Goal: Task Accomplishment & Management: Complete application form

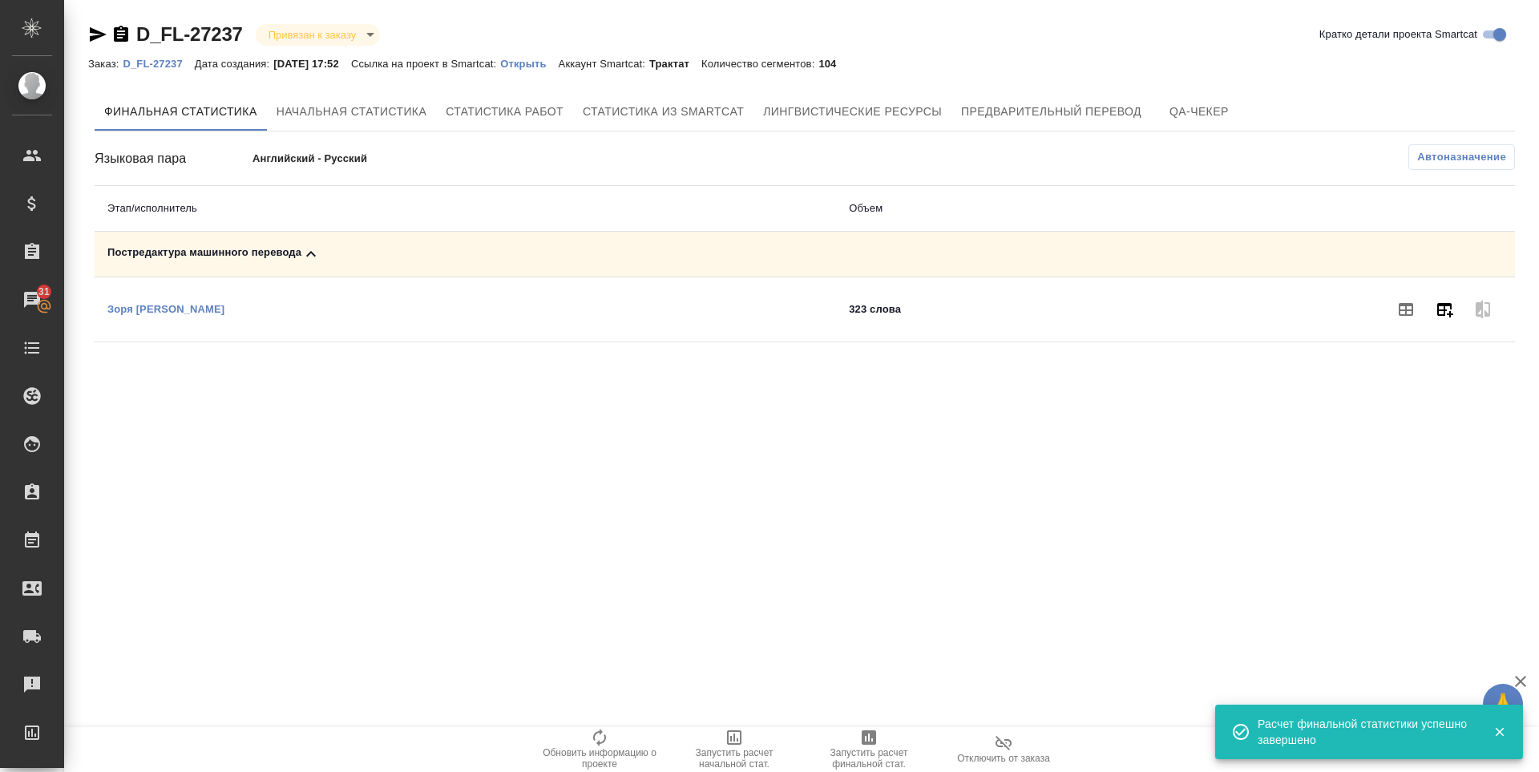
click at [1450, 315] on icon "button" at bounding box center [1445, 310] width 16 height 14
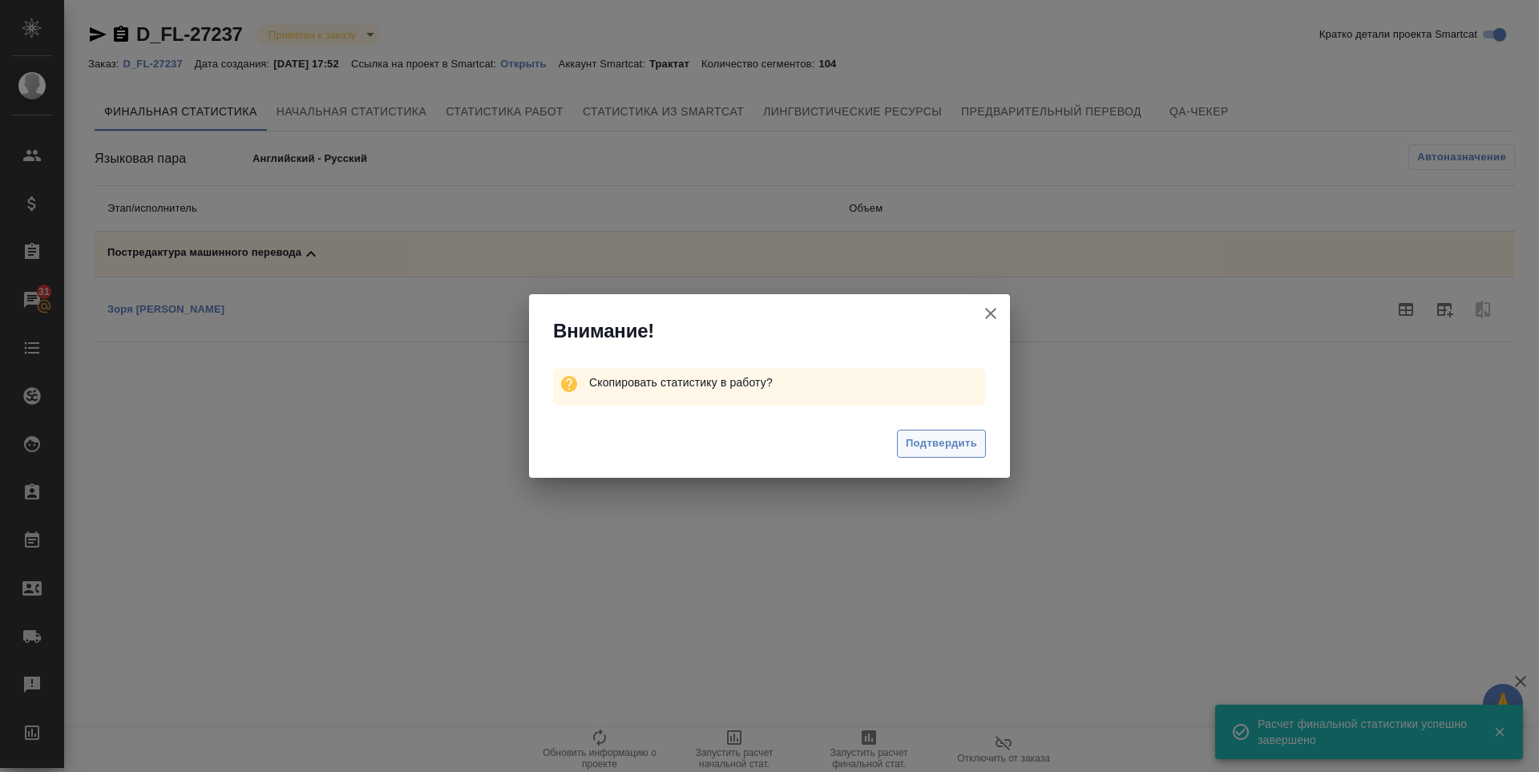
click at [921, 446] on span "Подтвердить" at bounding box center [941, 444] width 71 height 18
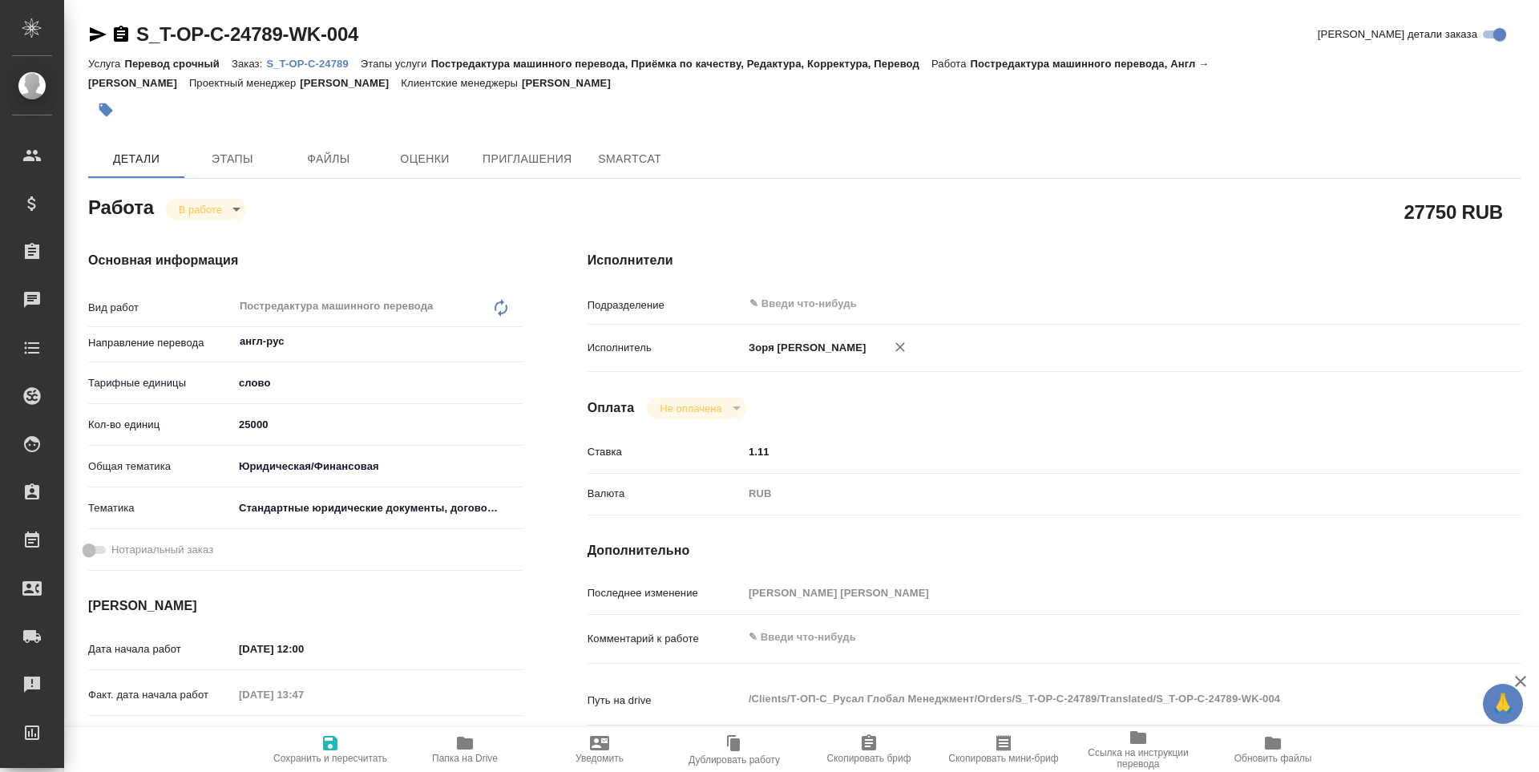
type textarea "x"
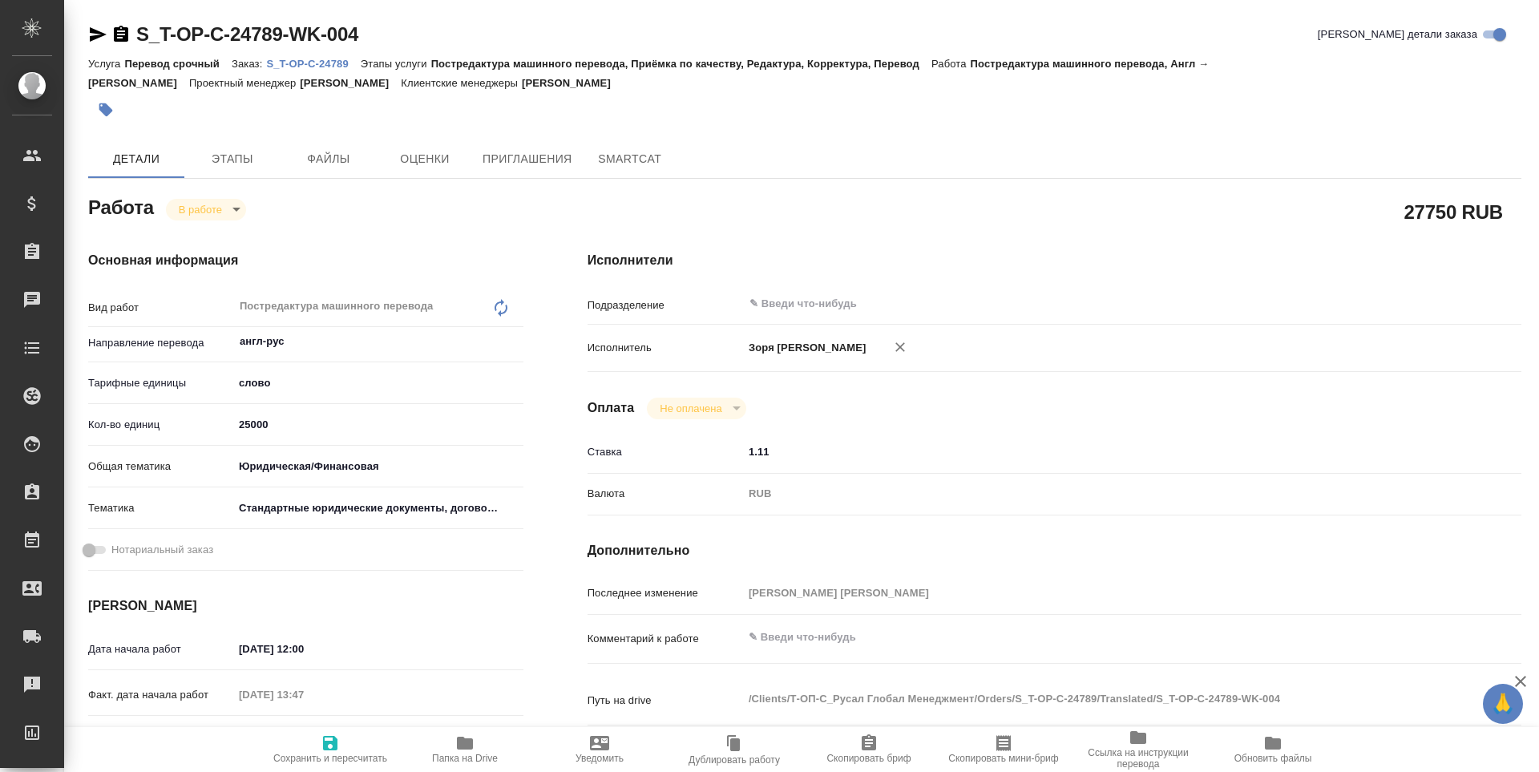
type textarea "x"
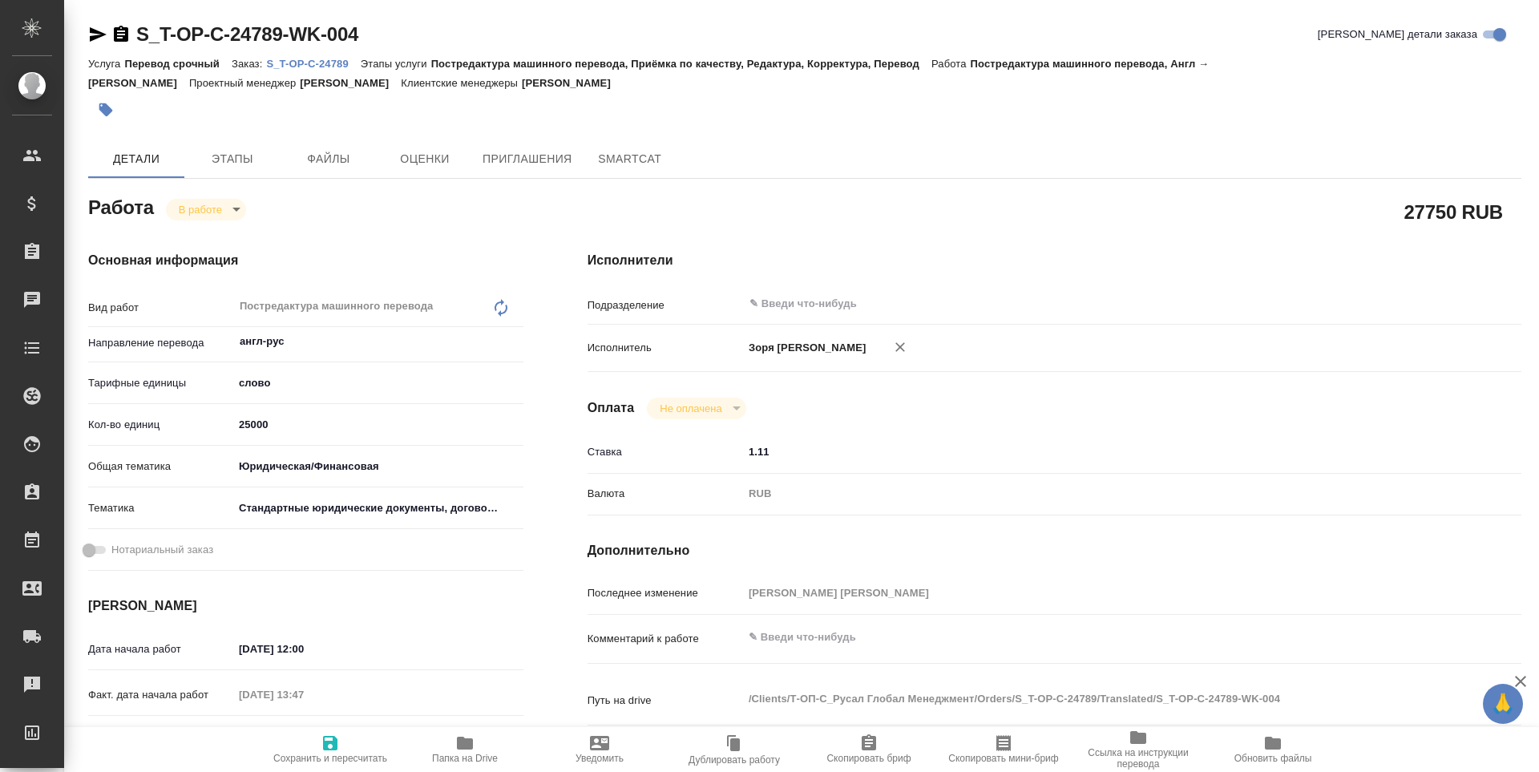
type textarea "x"
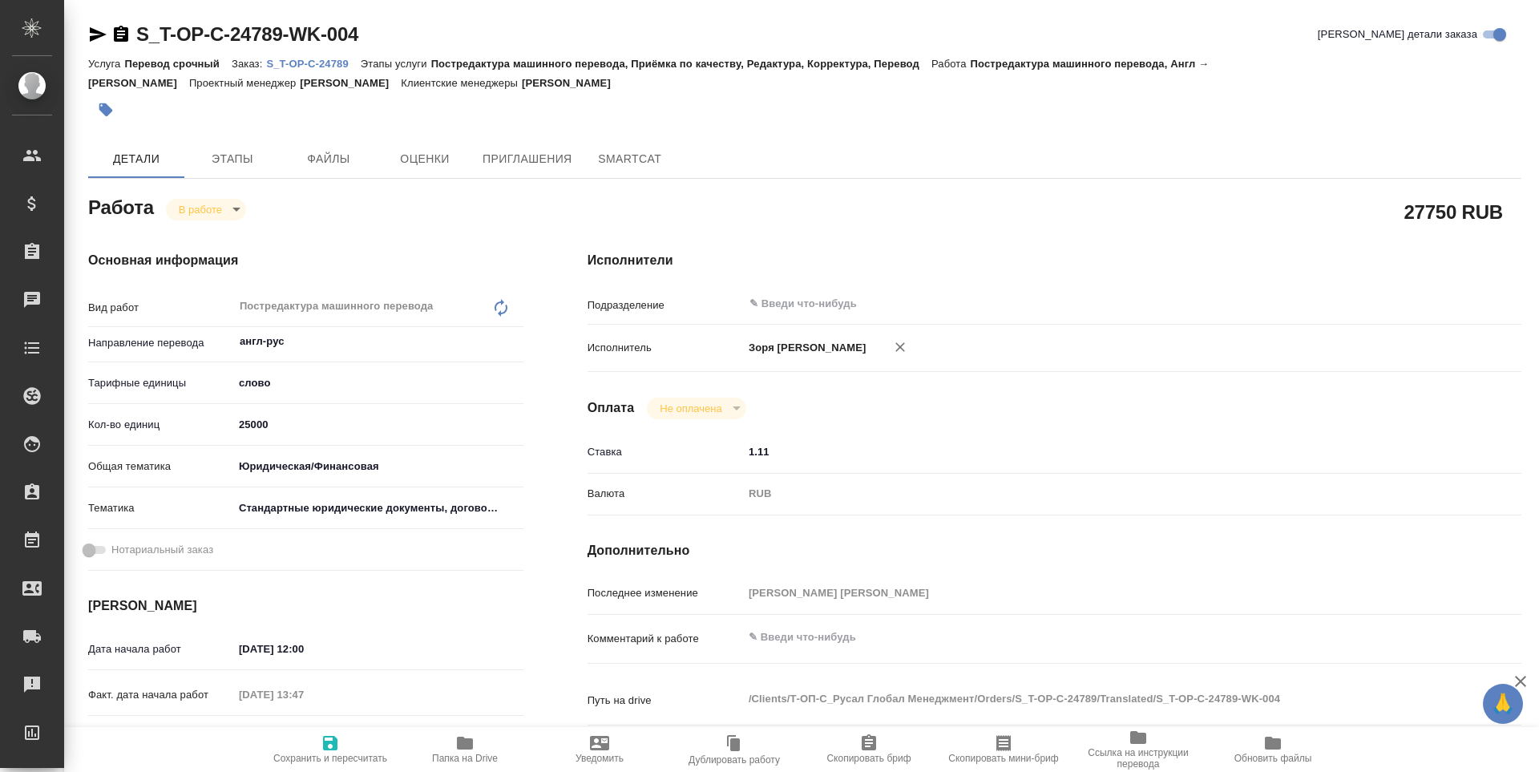
type textarea "x"
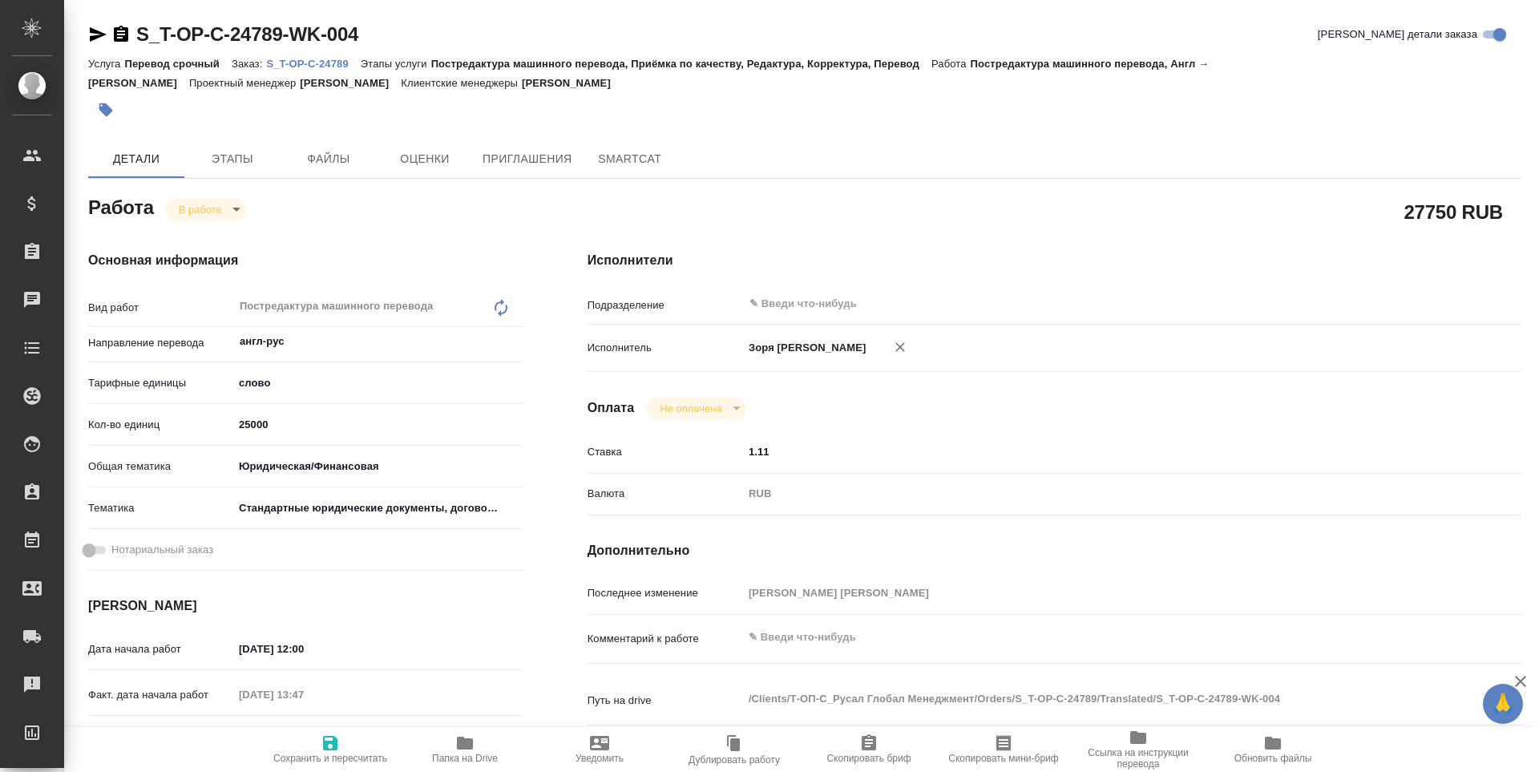
type textarea "x"
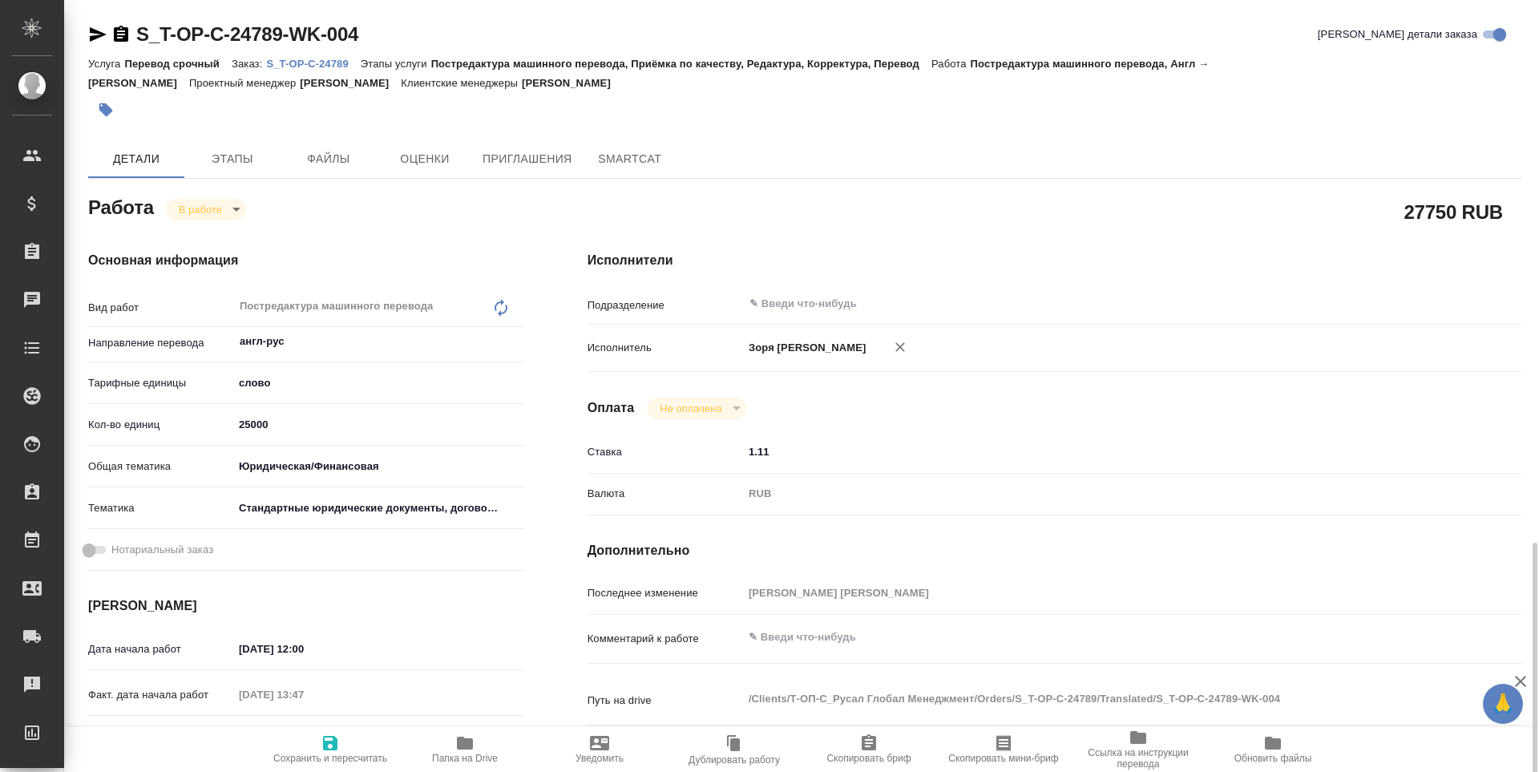
scroll to position [347, 0]
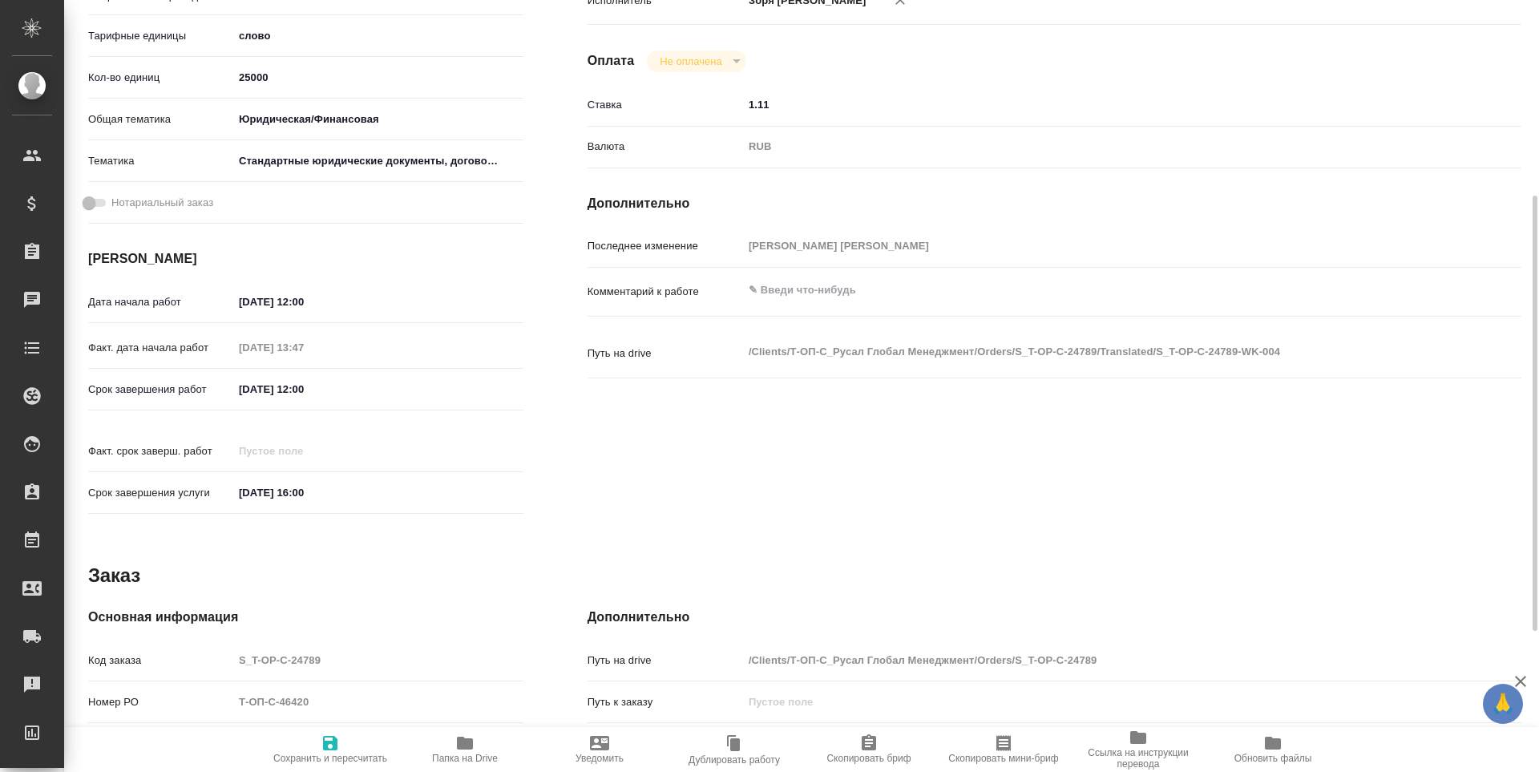
type textarea "x"
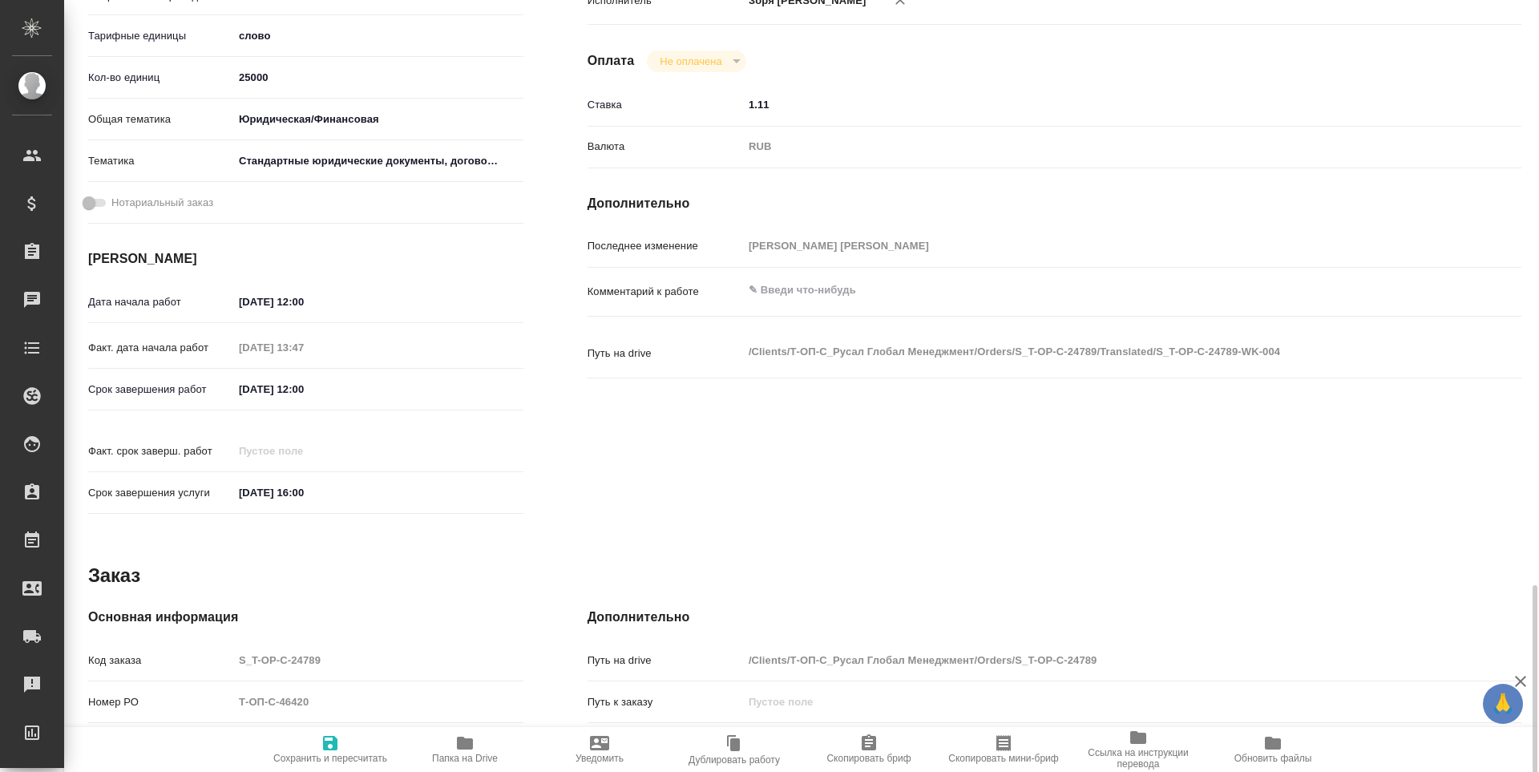
scroll to position [596, 0]
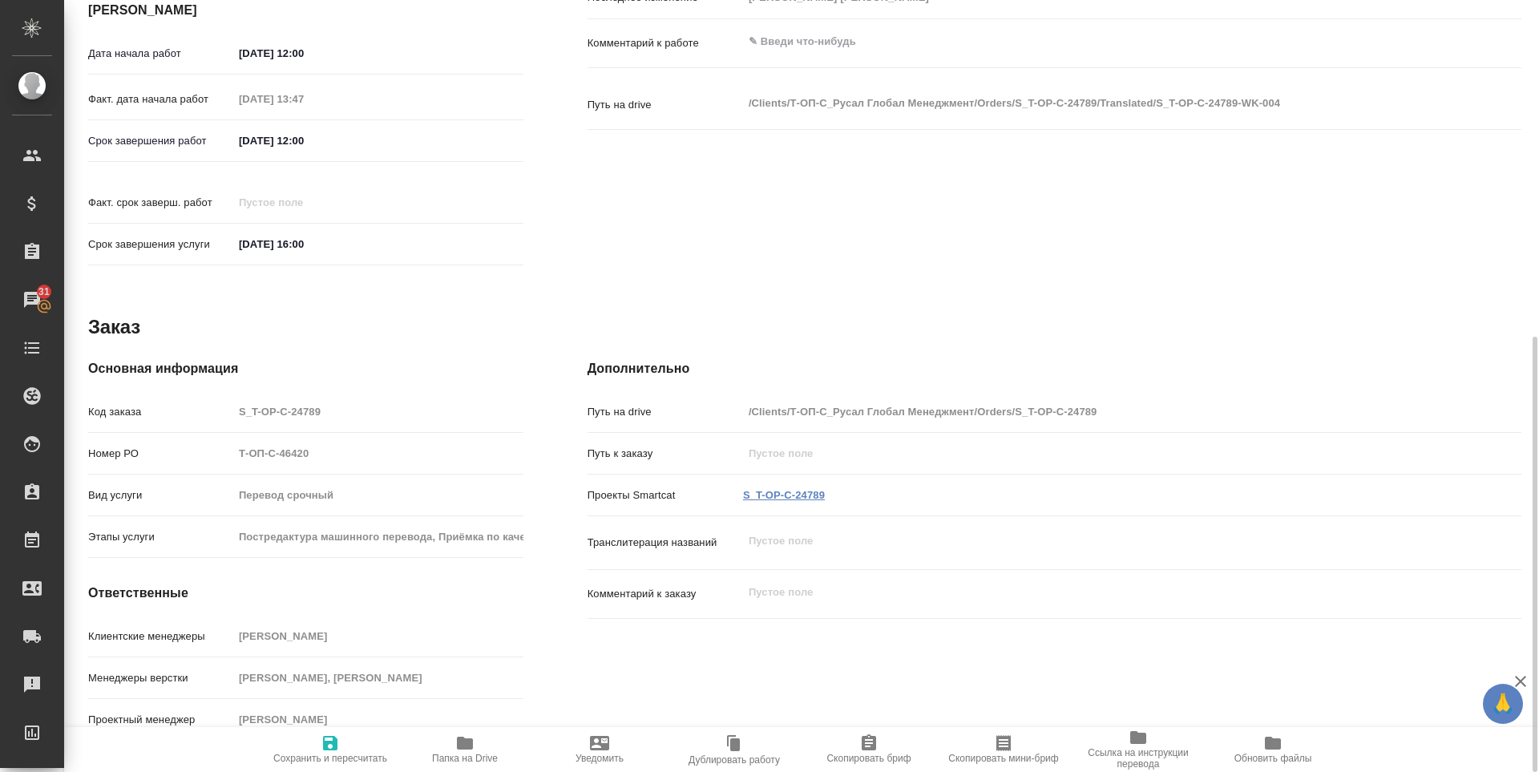
type textarea "x"
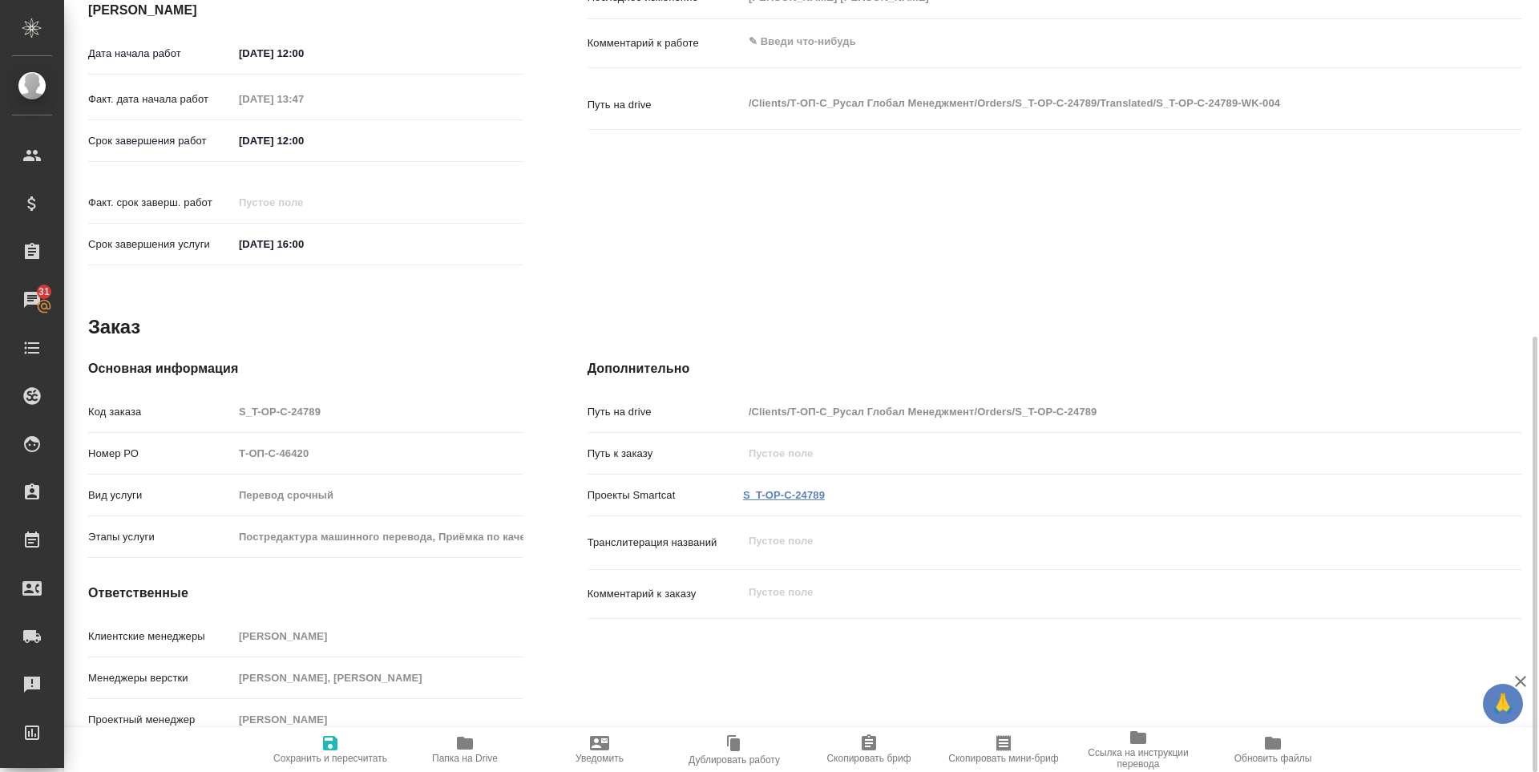
click at [779, 489] on link "S_T-OP-C-24789" at bounding box center [784, 495] width 82 height 12
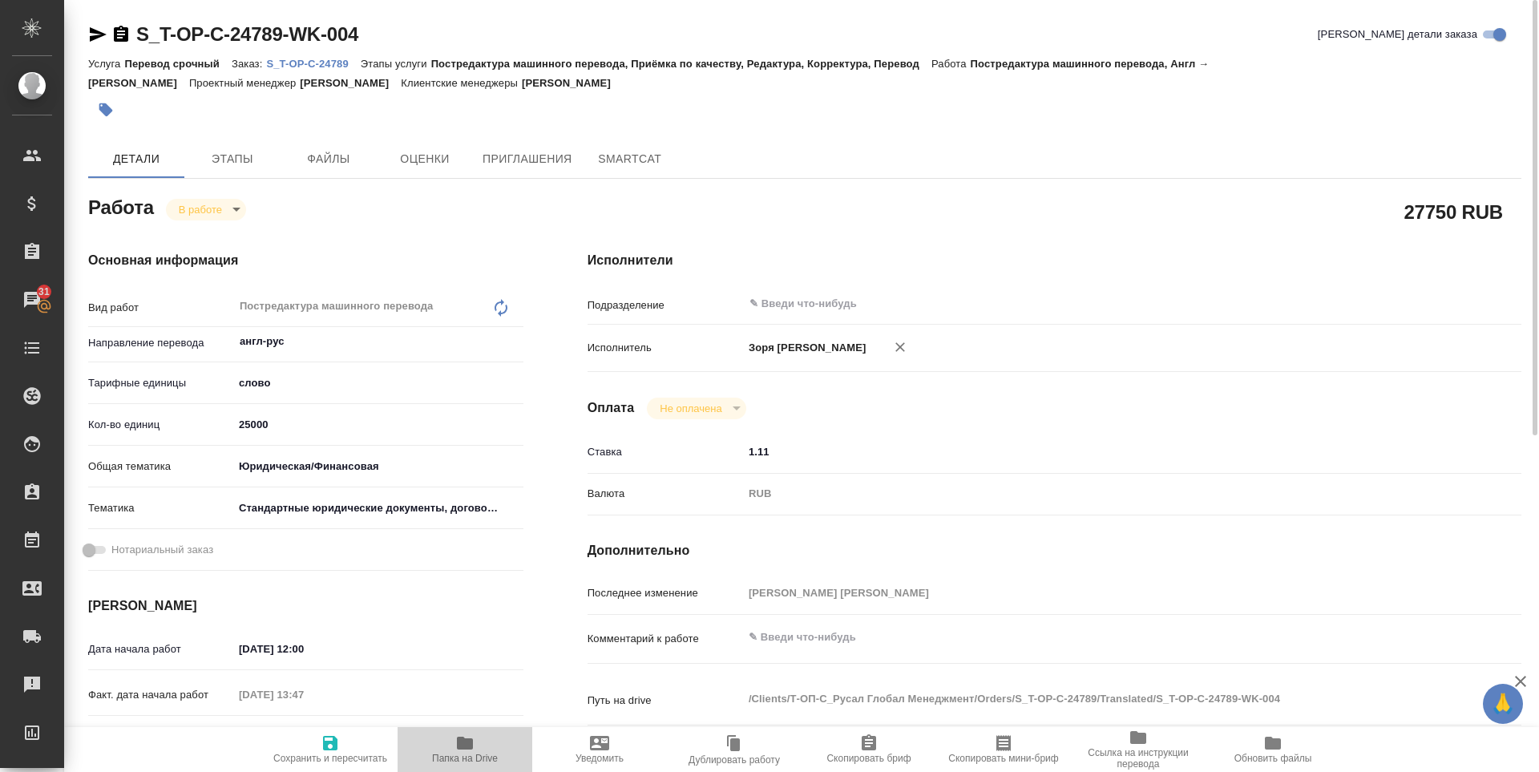
click at [461, 754] on span "Папка на Drive" at bounding box center [465, 758] width 66 height 11
click at [334, 755] on span "Сохранить и пересчитать" at bounding box center [330, 758] width 114 height 11
type textarea "x"
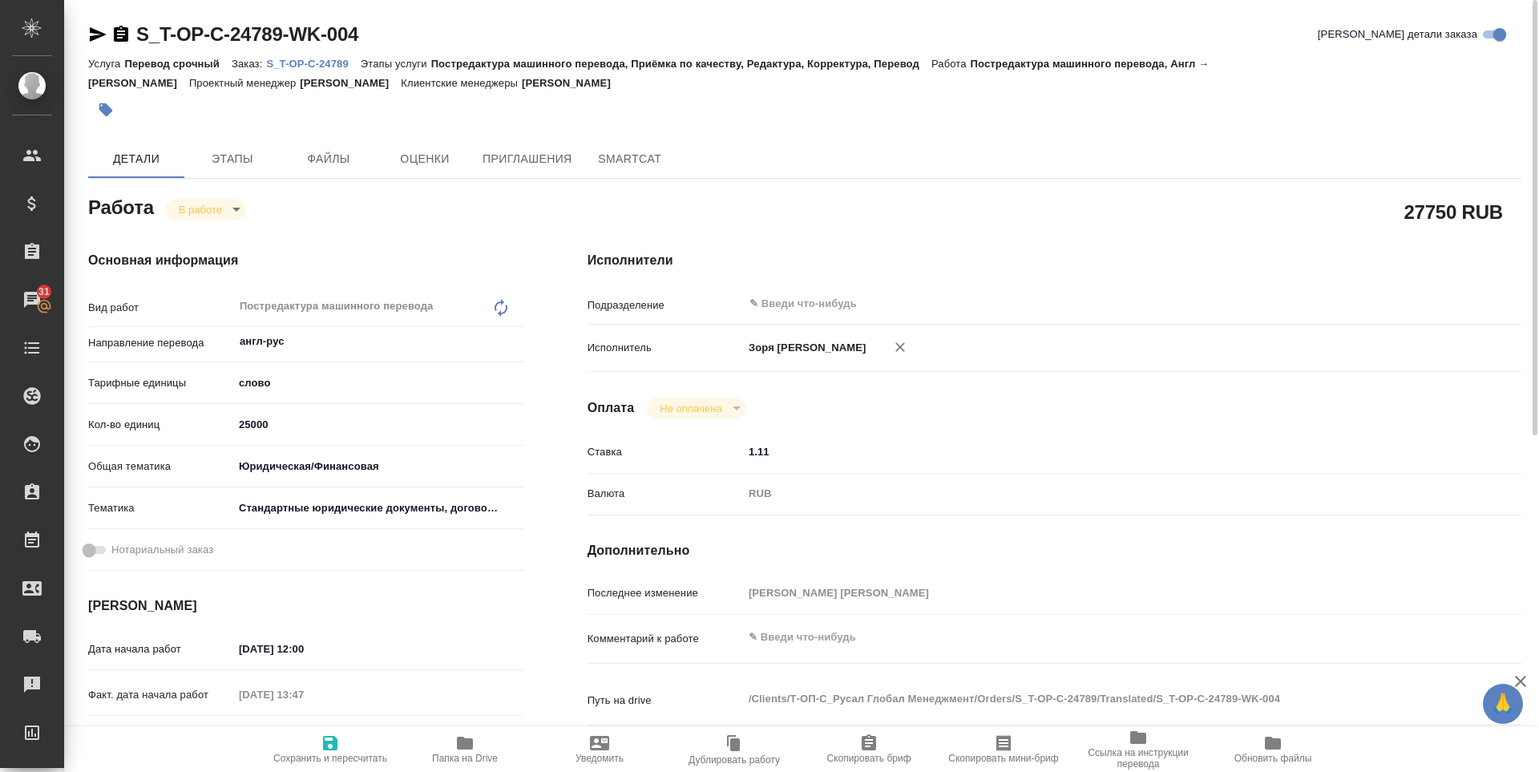
type textarea "x"
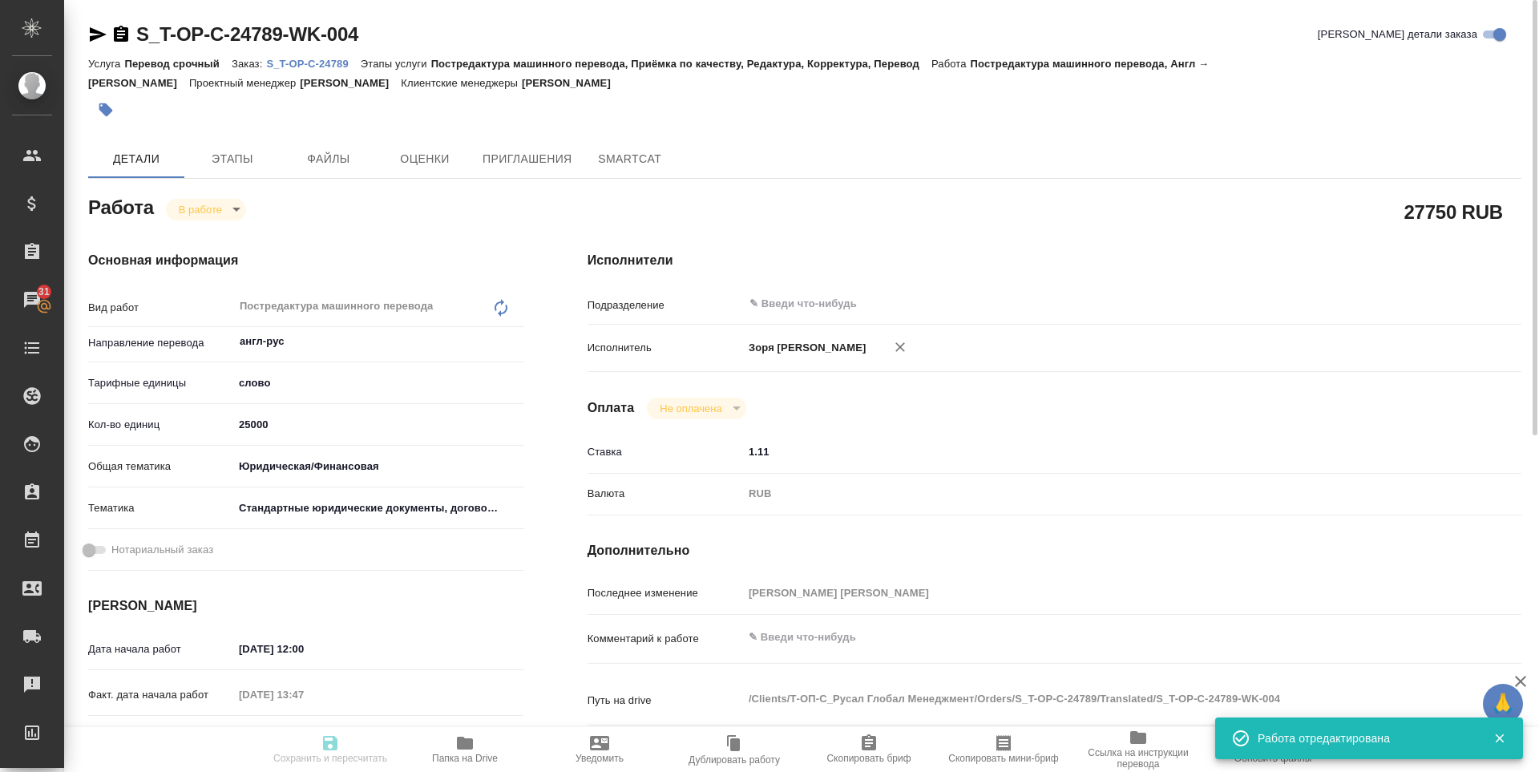
type input "inProgress"
type textarea "Постредактура машинного перевода"
type textarea "x"
type input "англ-рус"
type input "5a8b1489cc6b4906c91bfd90"
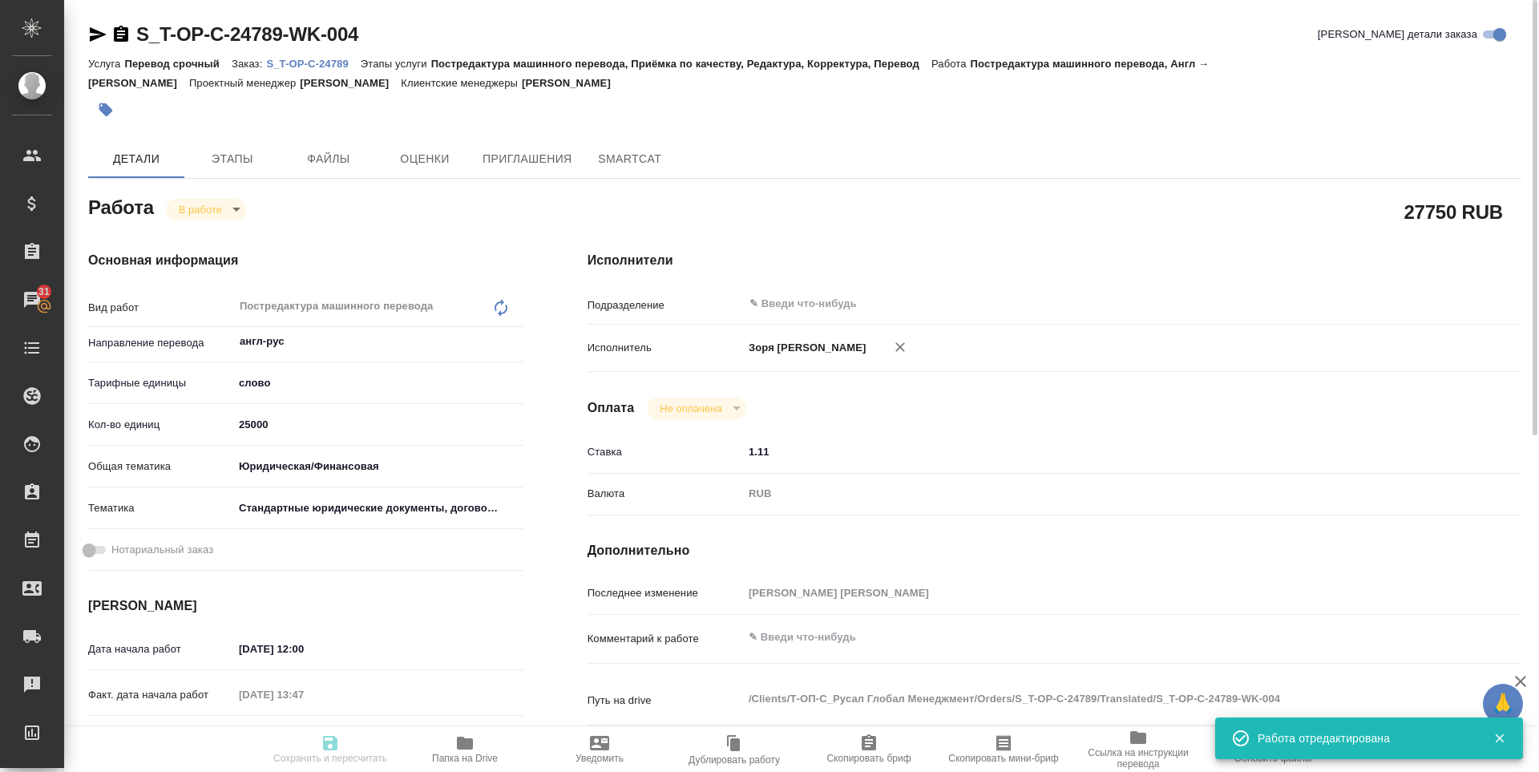
type input "25000"
type input "yr-fn"
type input "5f647205b73bc97568ca66bf"
type input "18.08.2025 12:00"
type input "19.08.2025 13:47"
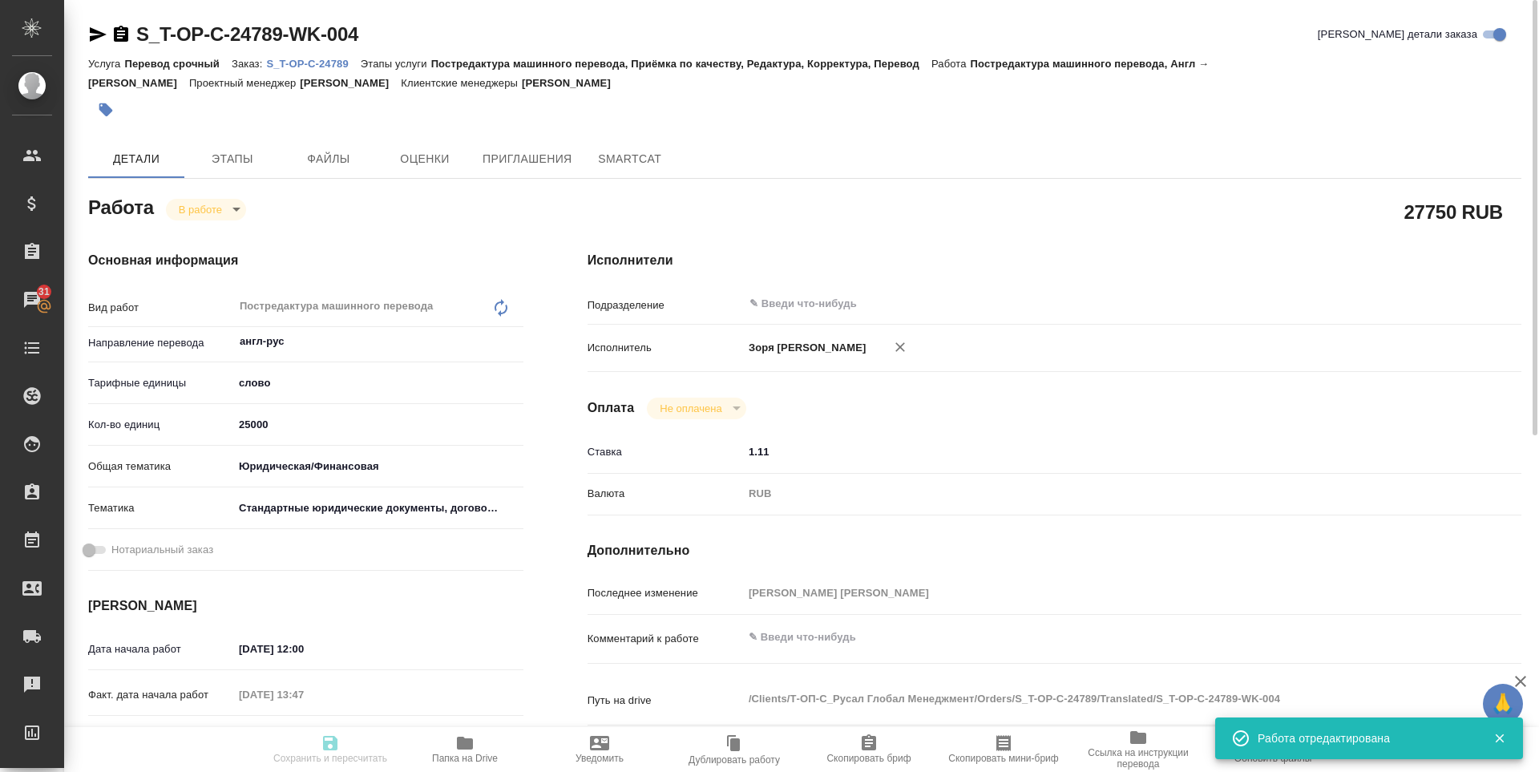
type input "22.08.2025 12:00"
type input "22.08.2025 16:00"
type input "notPayed"
type input "1.11"
type input "RUB"
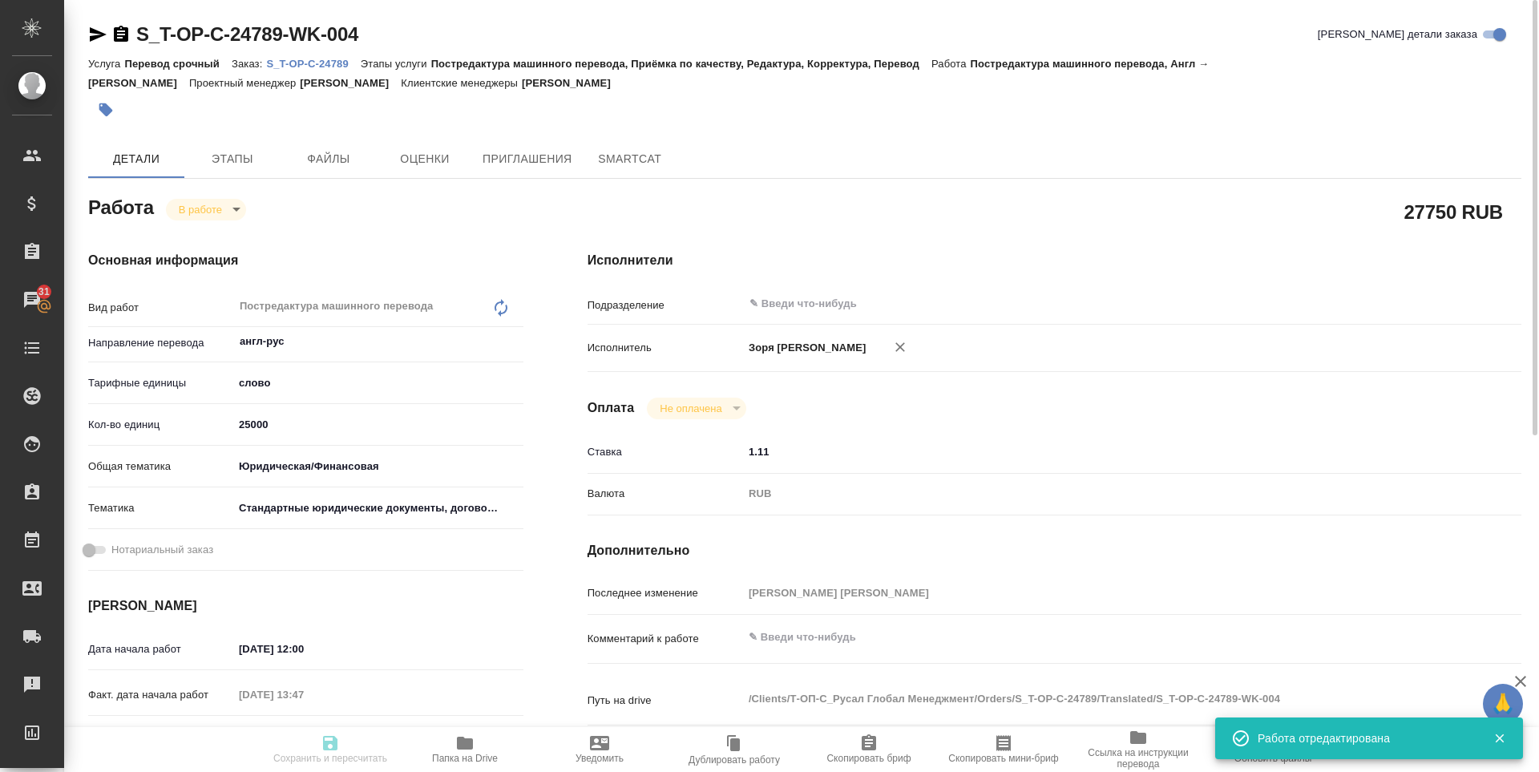
type input "Зоря Татьяна"
type textarea "x"
type textarea "/Clients/Т-ОП-С_Русал Глобал Менеджмент/Orders/S_T-OP-C-24789/Translated/S_T-OP…"
type textarea "x"
type input "S_T-OP-C-24789"
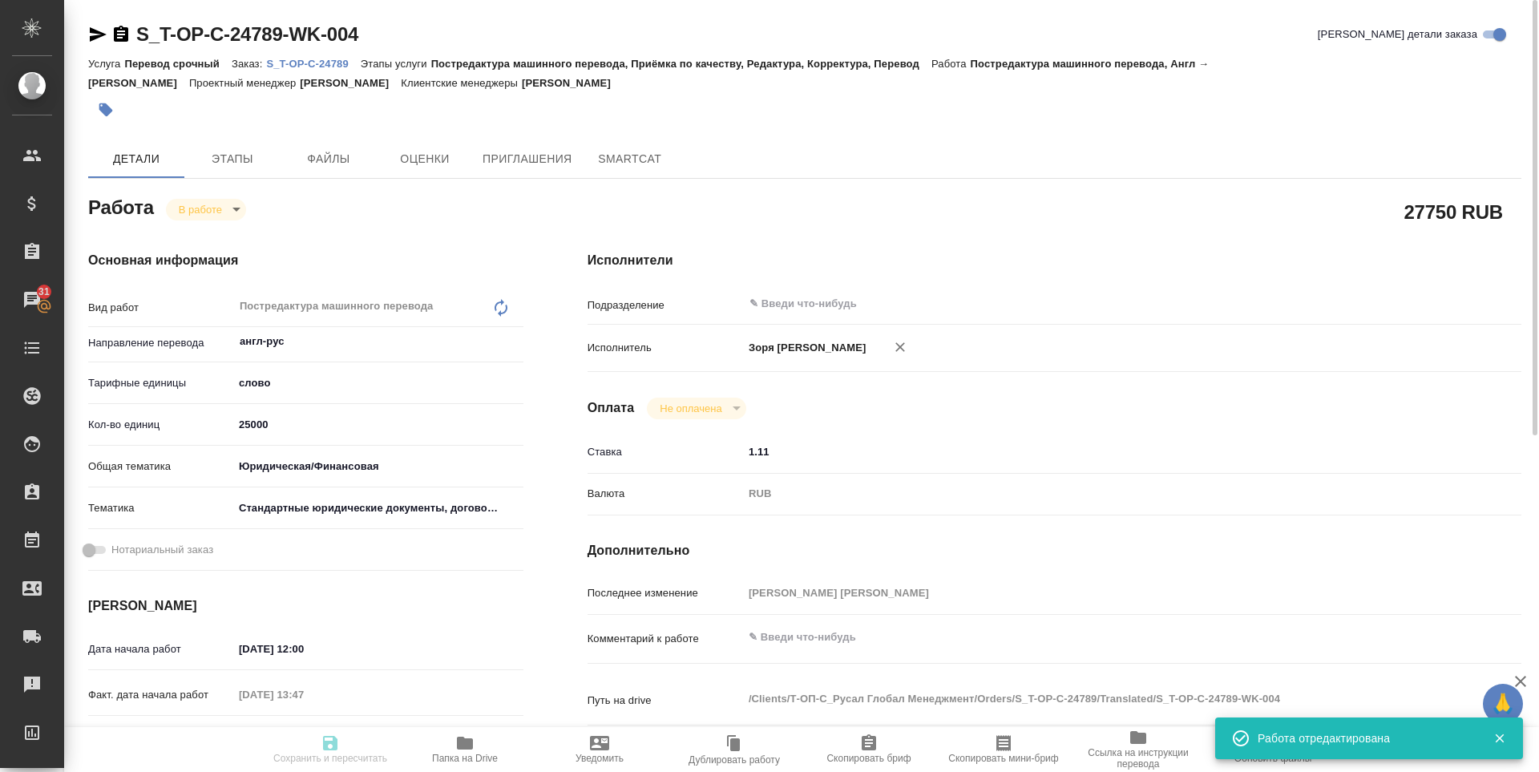
type input "Т-ОП-С-46420"
type input "Перевод срочный"
type input "Постредактура машинного перевода, Приёмка по качеству, Редактура, Корректура, П…"
type input "Горленко Юлия"
type input "Оксютович Ирина, Малофеева Екатерина"
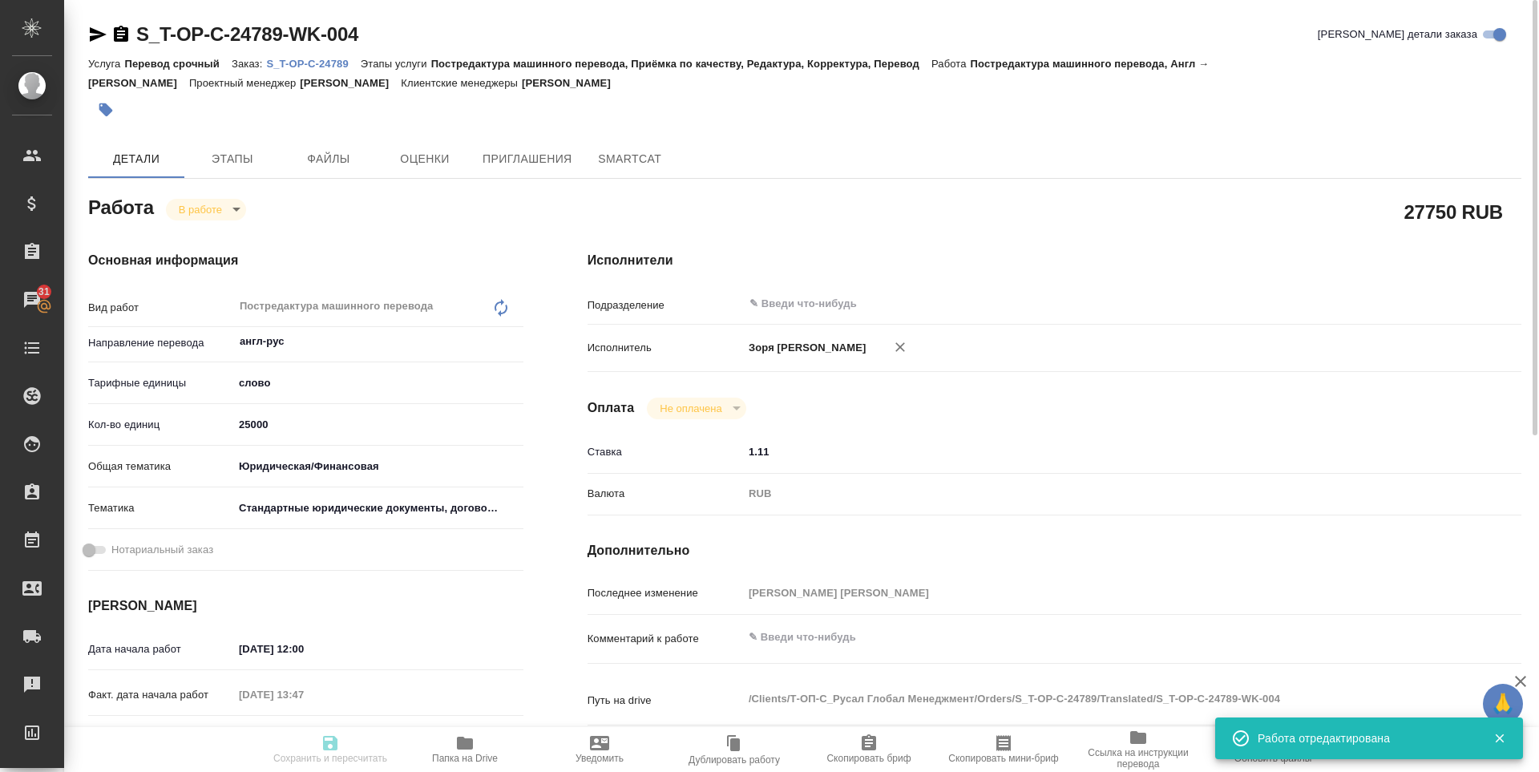
type input "/Clients/Т-ОП-С_Русал Глобал Менеджмент/Orders/S_T-OP-C-24789"
type textarea "x"
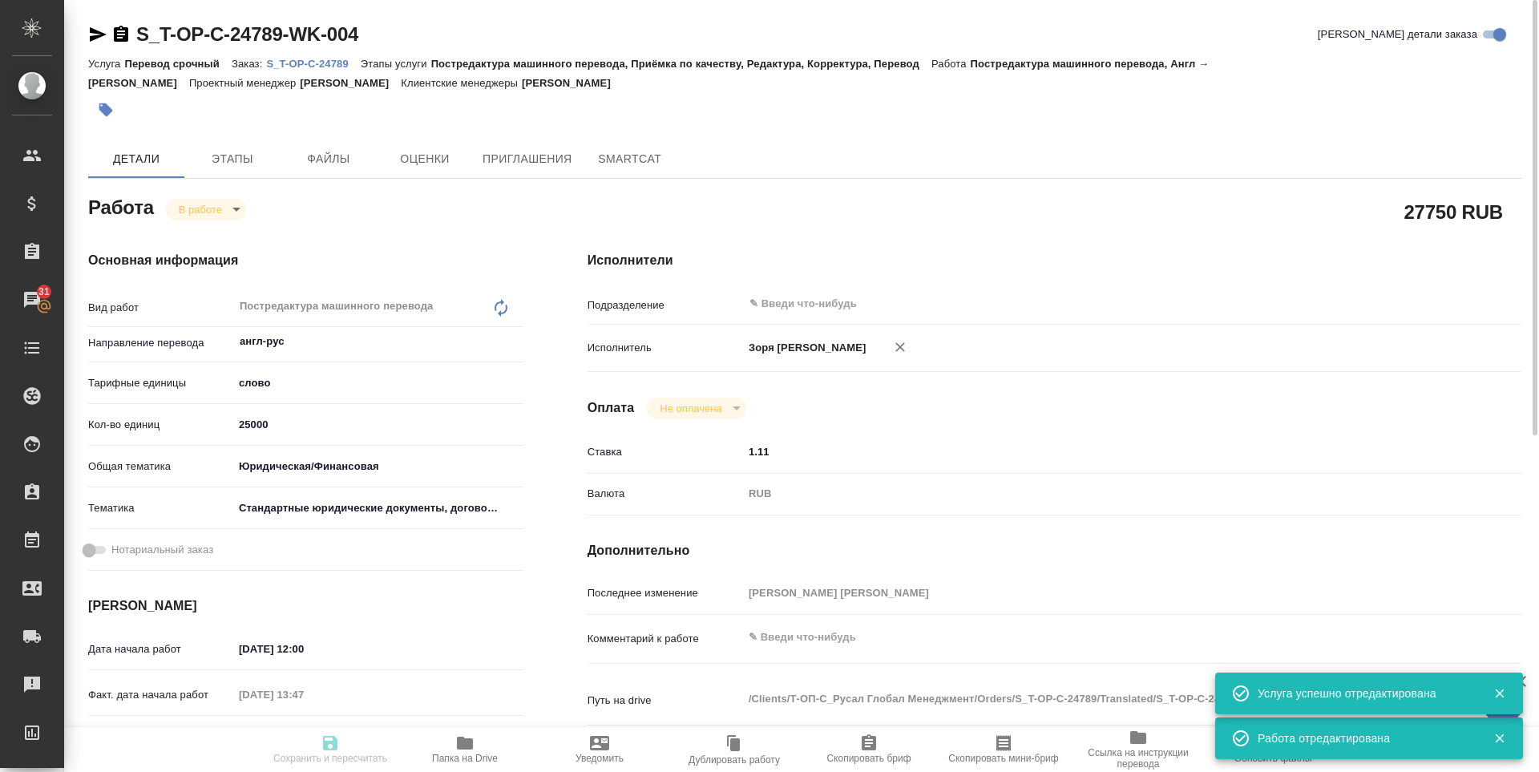
type textarea "x"
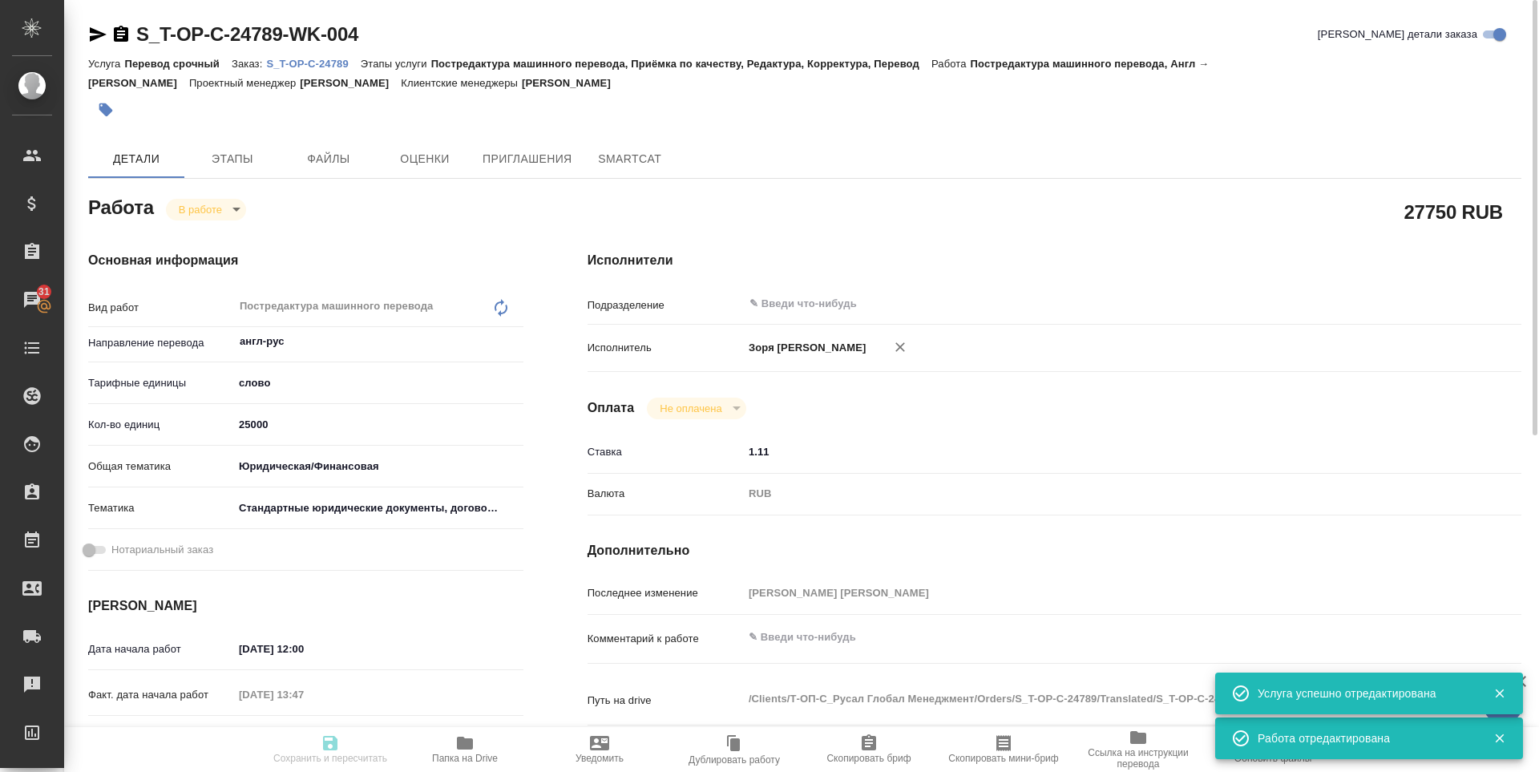
type textarea "x"
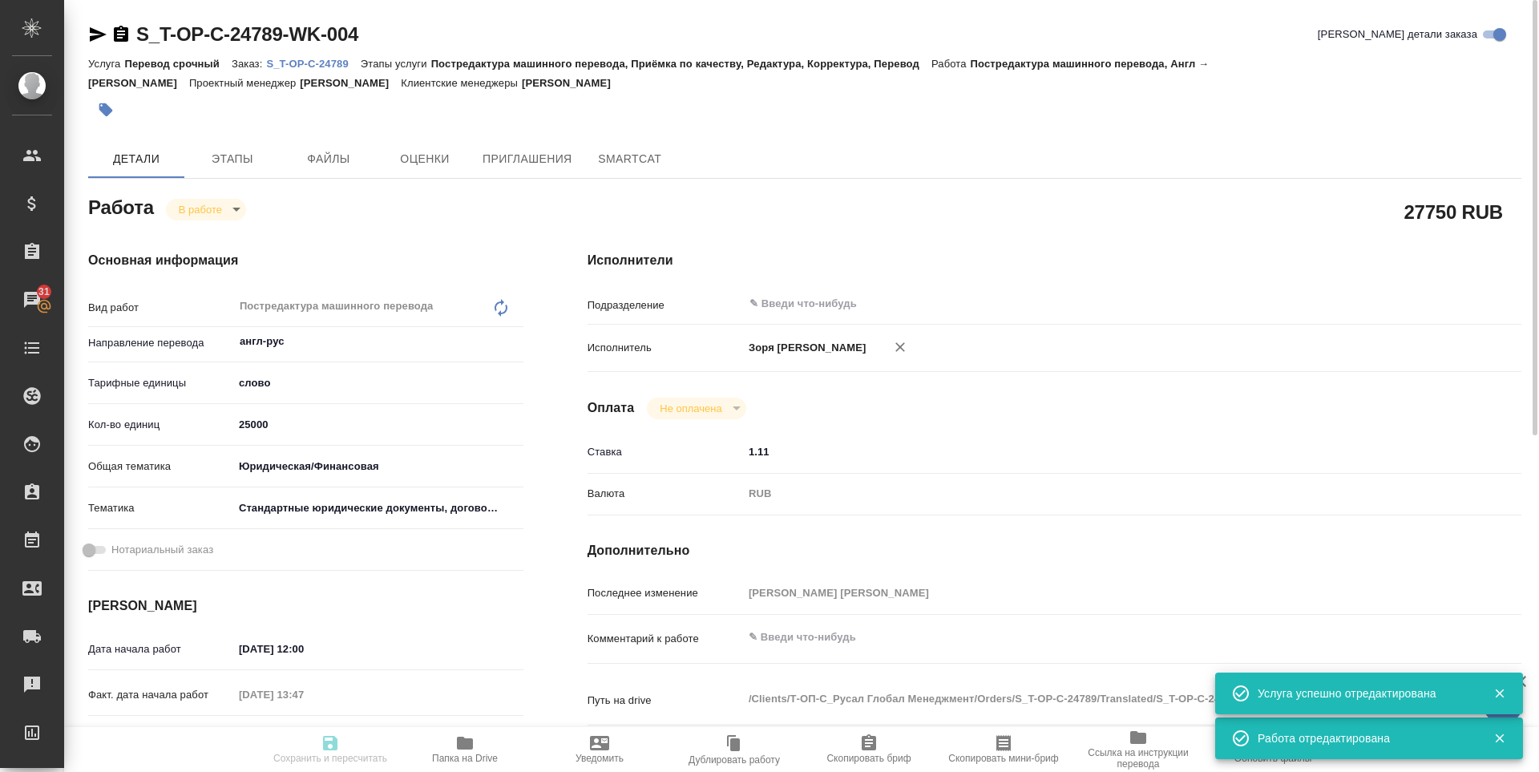
type textarea "x"
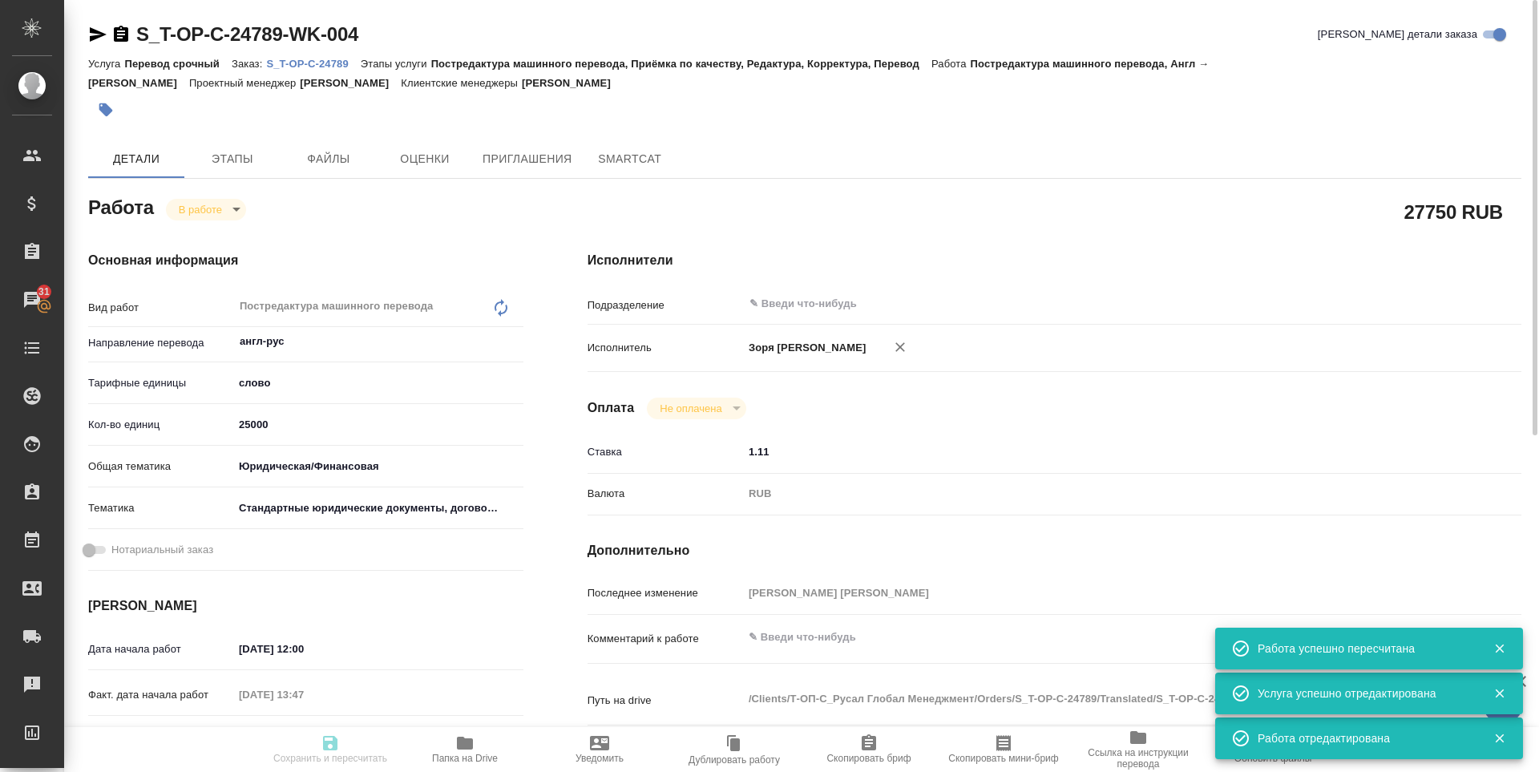
type input "inProgress"
type textarea "Постредактура машинного перевода"
type textarea "x"
type input "англ-рус"
type input "5a8b1489cc6b4906c91bfd90"
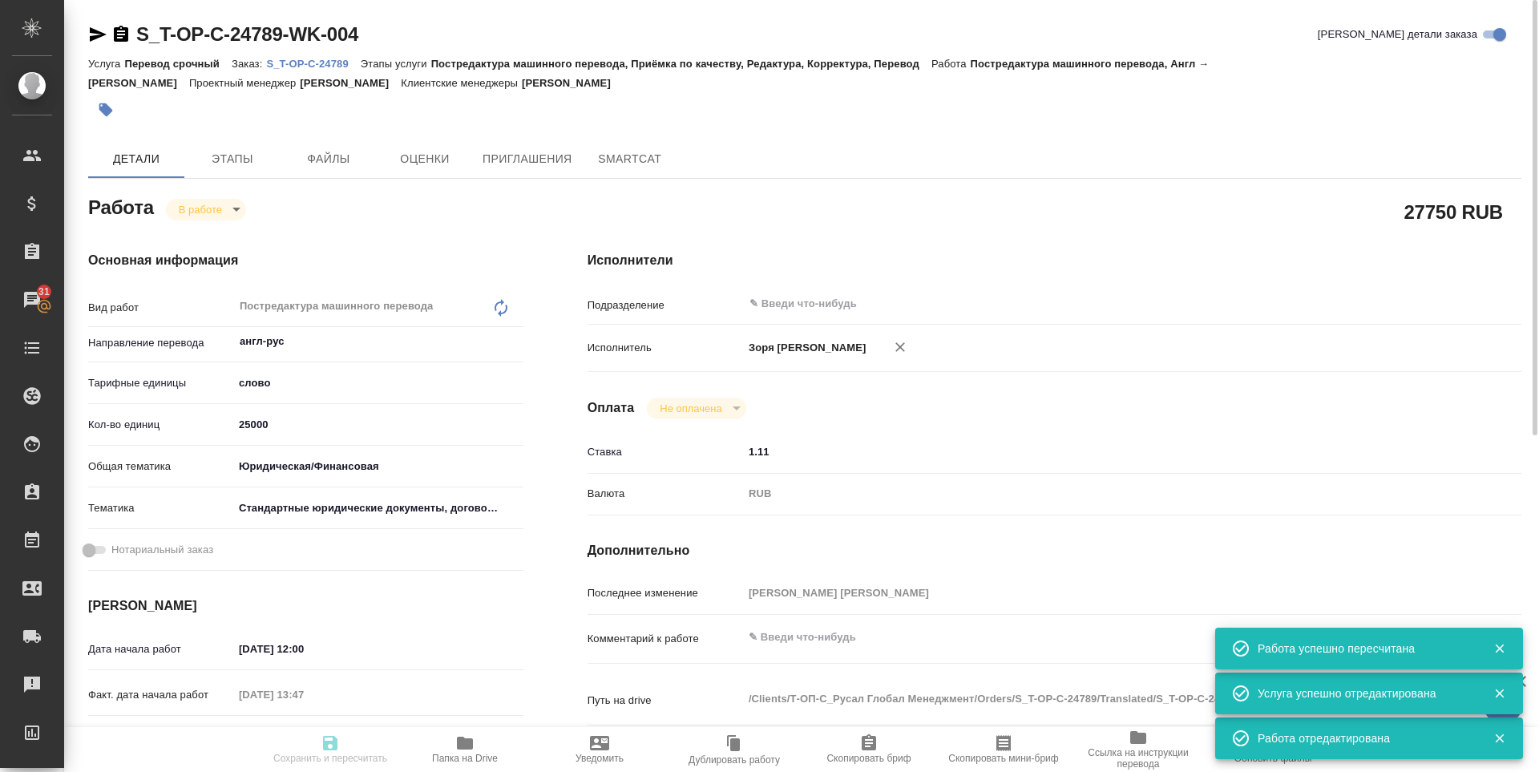
type input "5712.99"
type input "yr-fn"
type input "5f647205b73bc97568ca66bf"
type input "18.08.2025 12:00"
type input "19.08.2025 13:47"
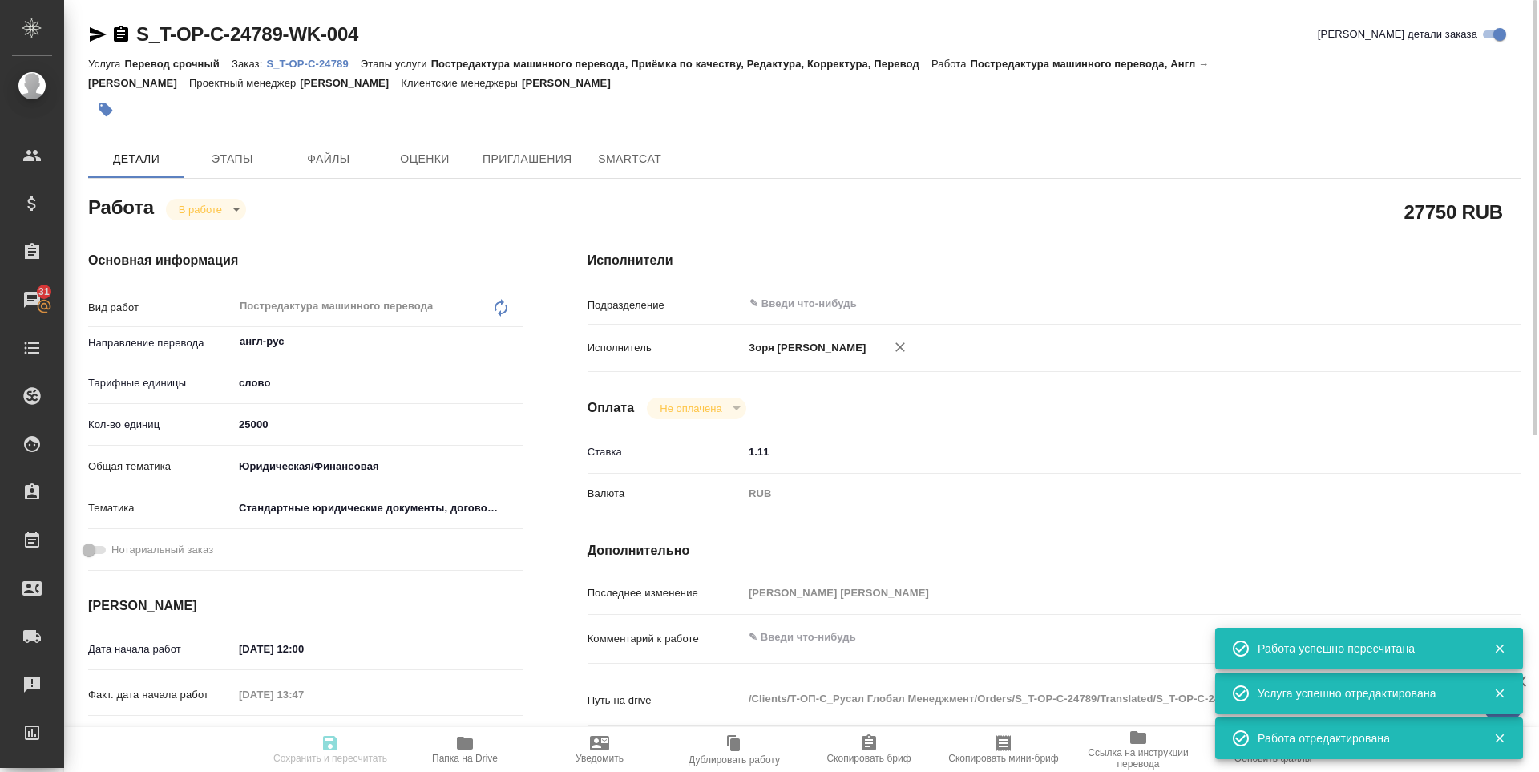
type input "22.08.2025 12:00"
type input "22.08.2025 16:00"
type input "notPayed"
type input "1.11"
type input "RUB"
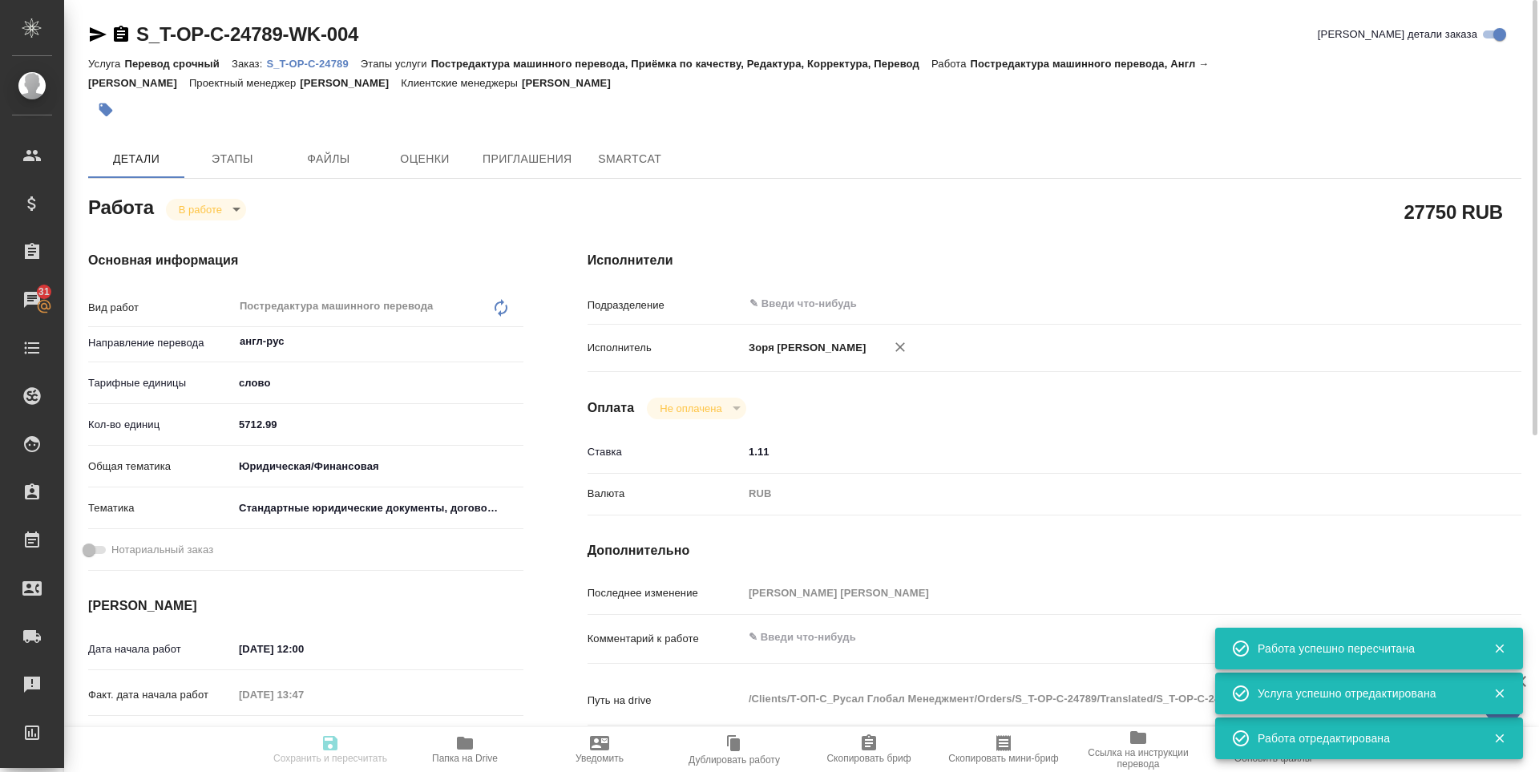
type input "Зоря Татьяна"
type textarea "x"
type textarea "/Clients/Т-ОП-С_Русал Глобал Менеджмент/Orders/S_T-OP-C-24789/Translated/S_T-OP…"
type textarea "x"
type input "S_T-OP-C-24789"
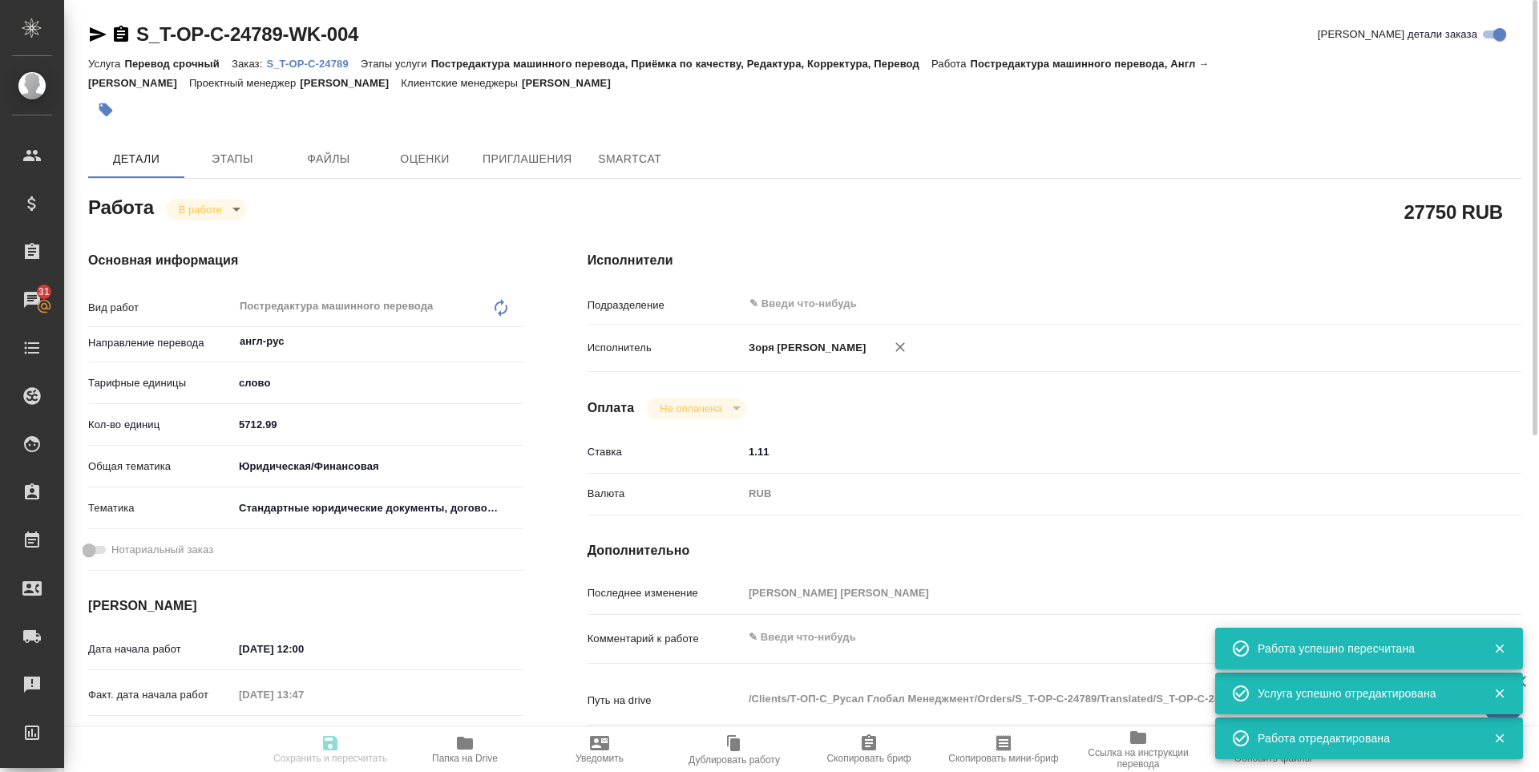
type input "Т-ОП-С-46420"
type input "Перевод срочный"
type input "Постредактура машинного перевода, Приёмка по качеству, Редактура, Корректура, П…"
type input "Горленко Юлия"
type input "Оксютович Ирина, Малофеева Екатерина"
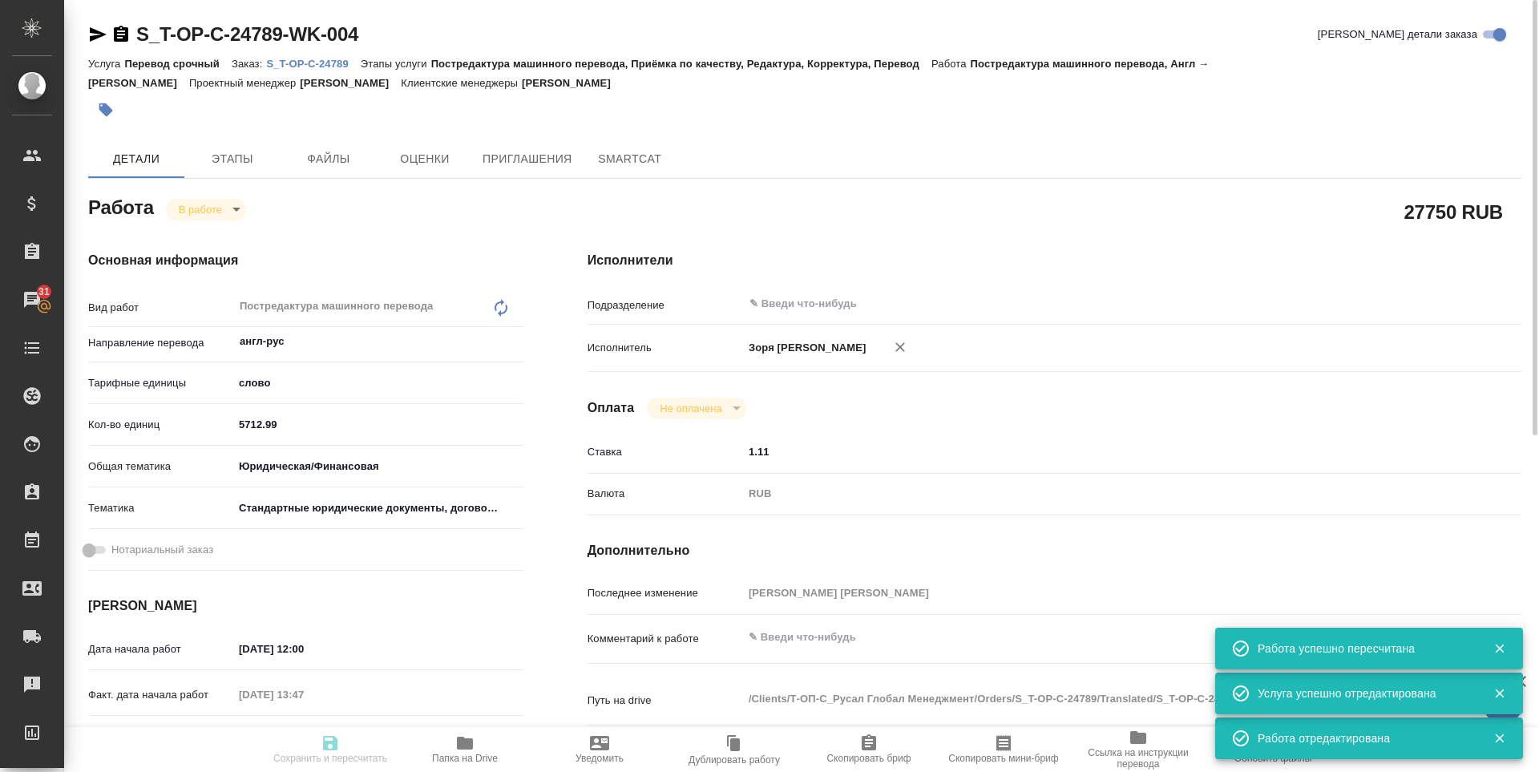
type input "/Clients/Т-ОП-С_Русал Глобал Менеджмент/Orders/S_T-OP-C-24789"
type textarea "x"
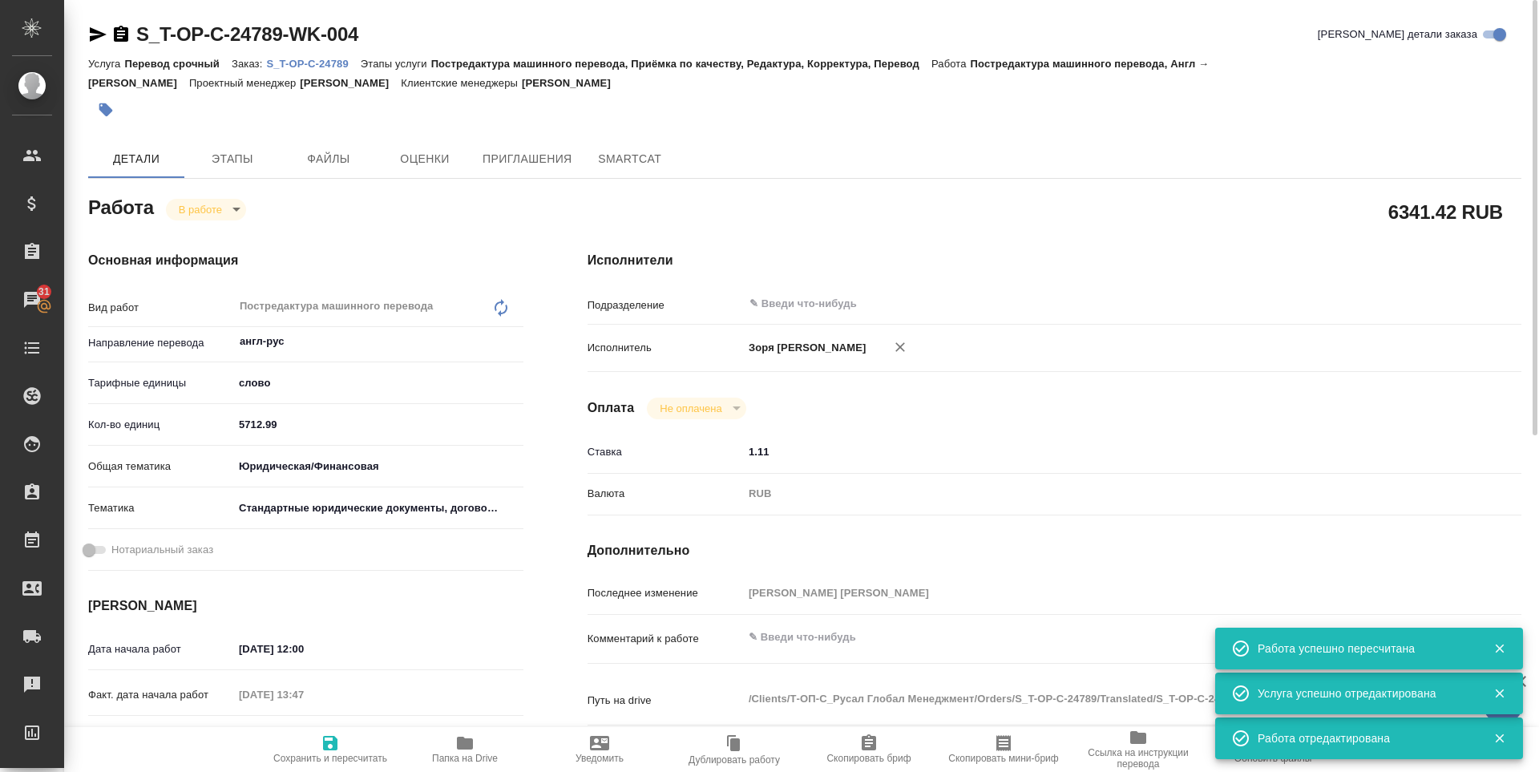
type textarea "x"
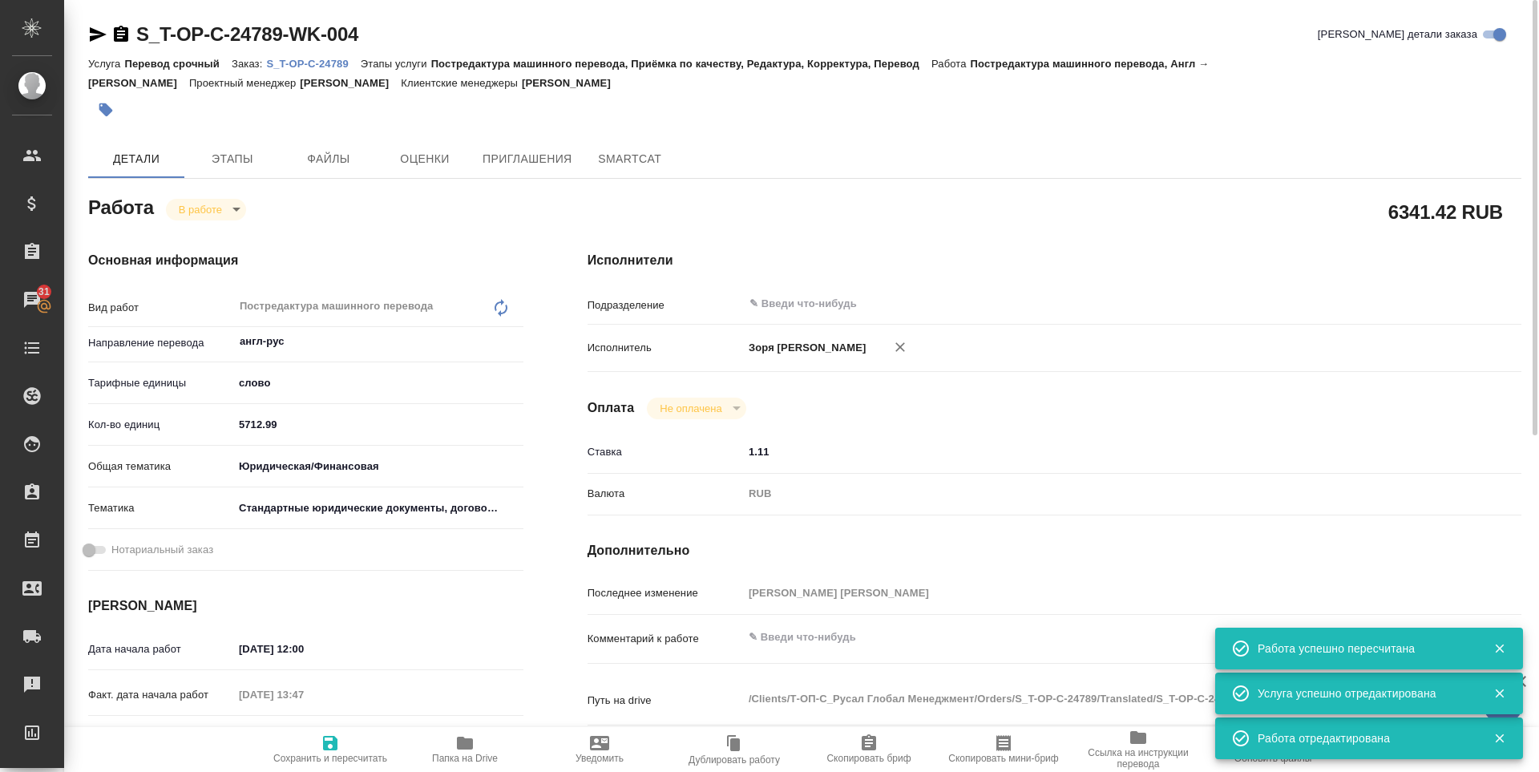
type textarea "x"
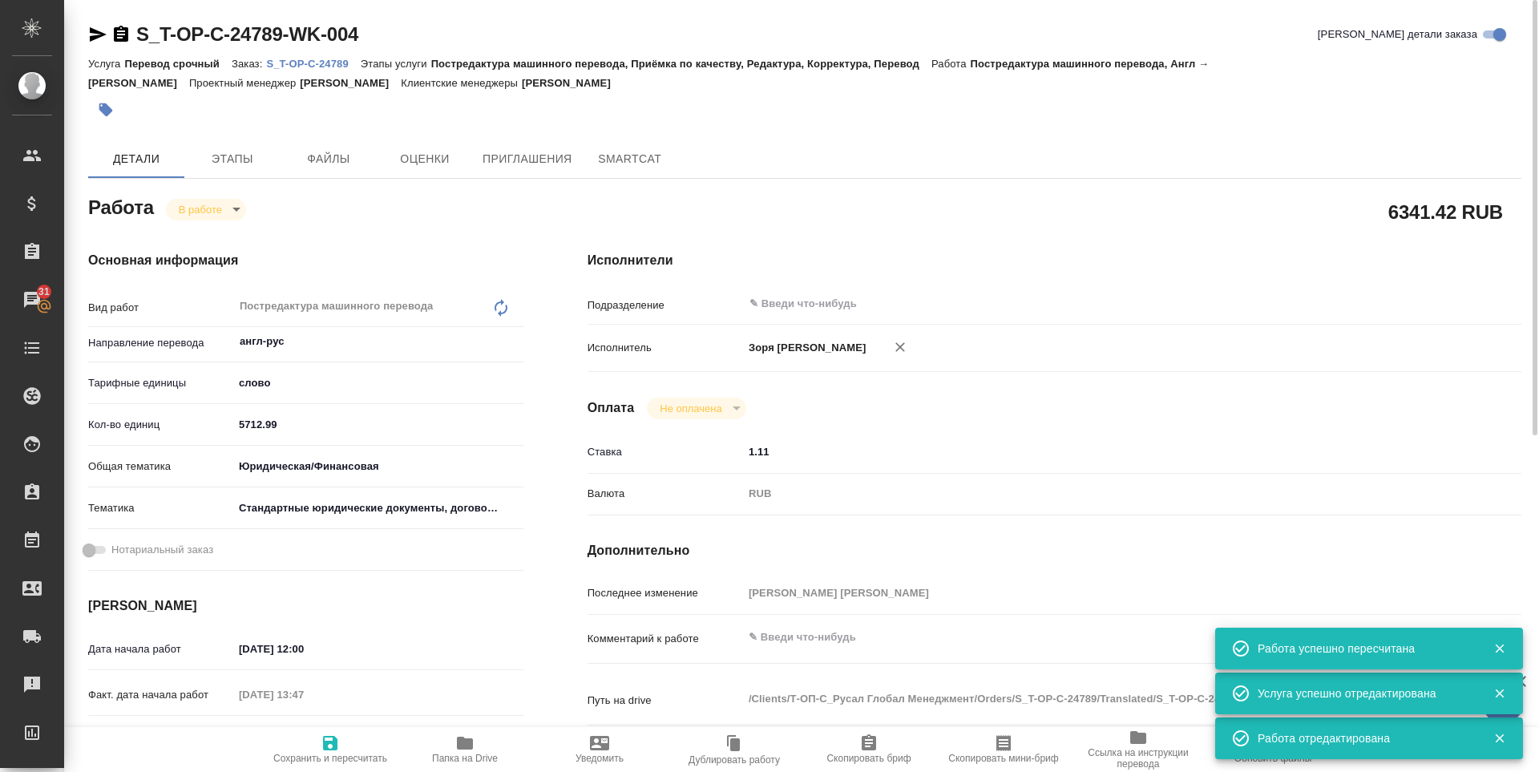
type textarea "x"
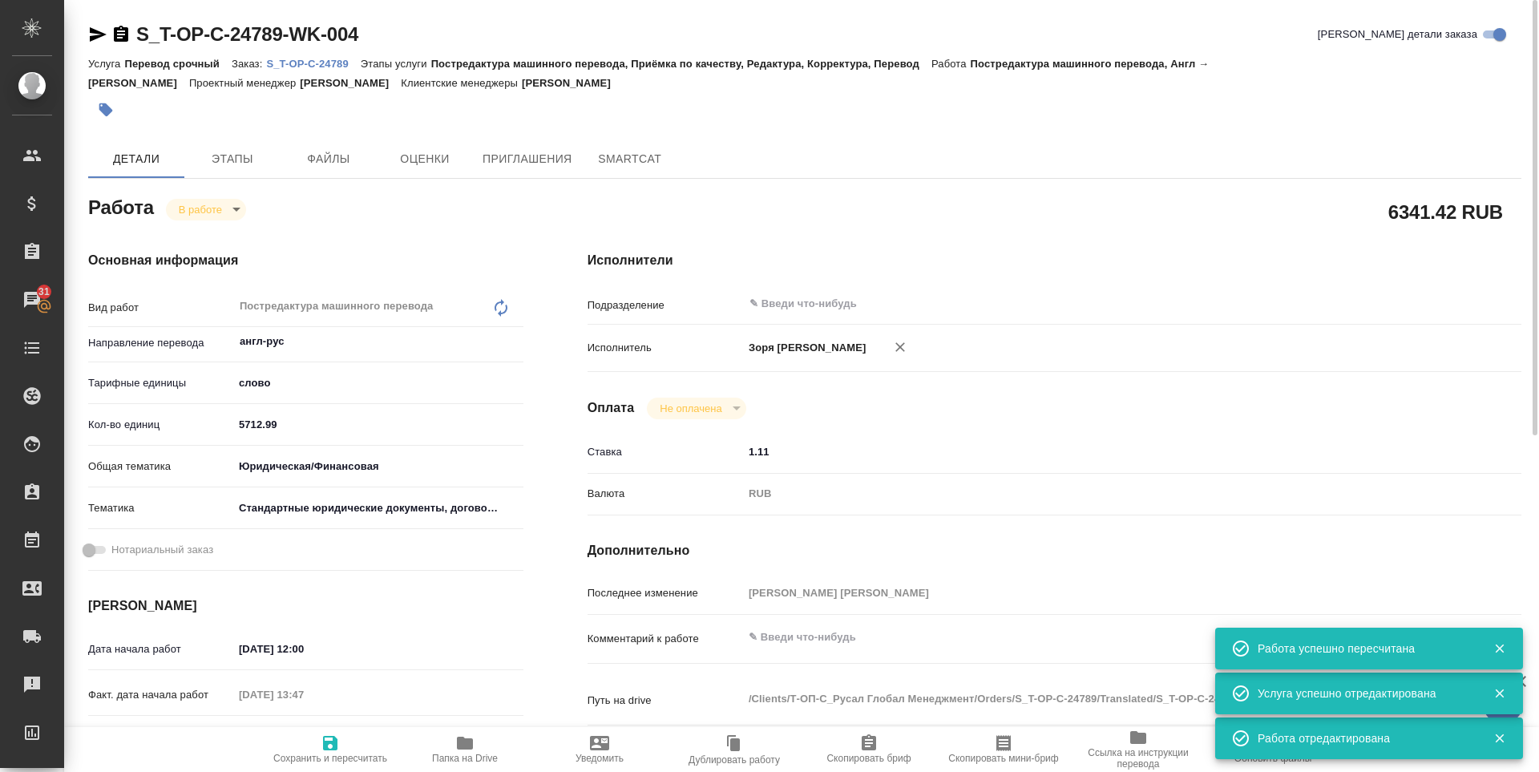
type textarea "x"
click at [467, 736] on icon "button" at bounding box center [464, 743] width 19 height 19
click at [96, 38] on icon "button" at bounding box center [98, 34] width 17 height 14
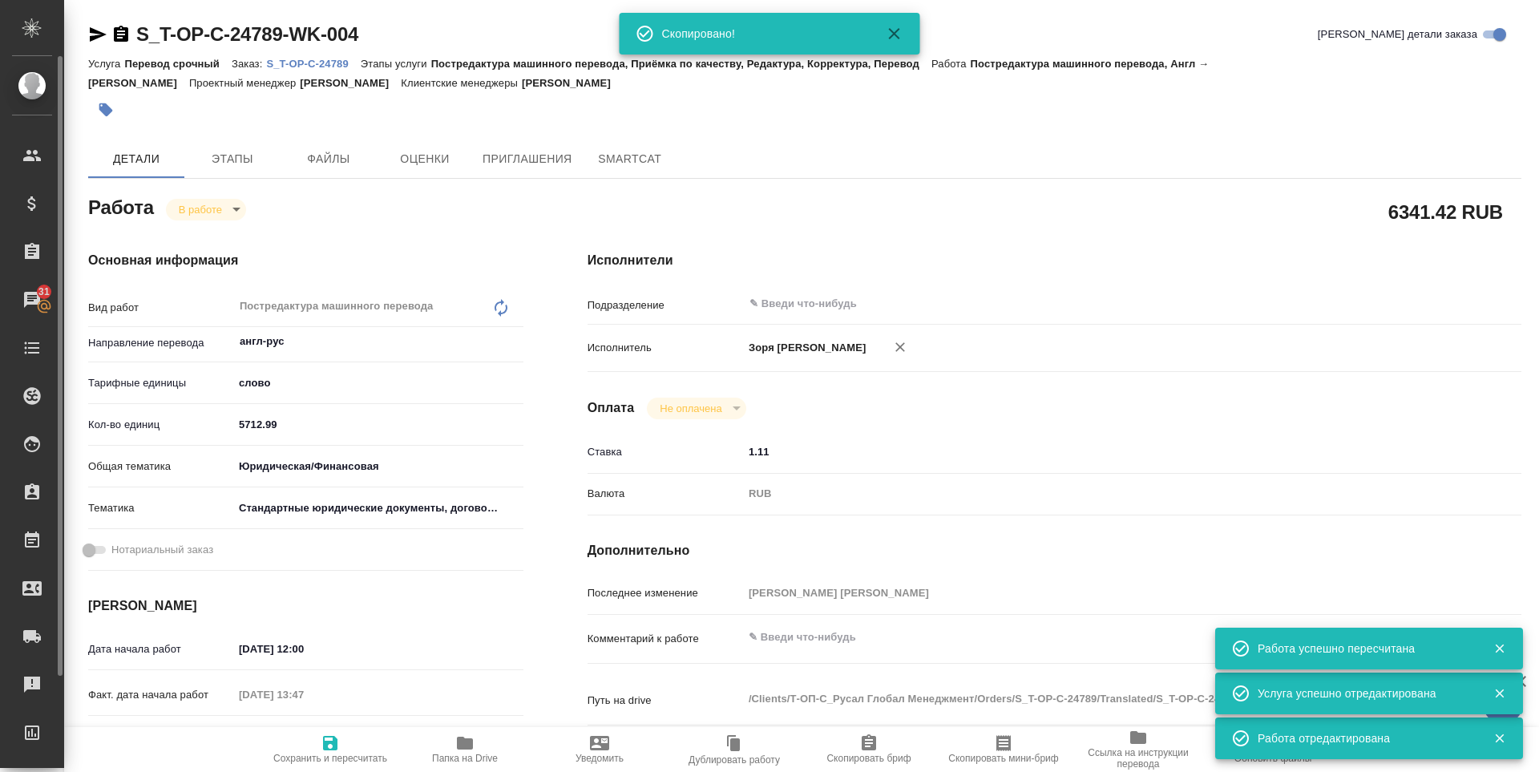
type textarea "x"
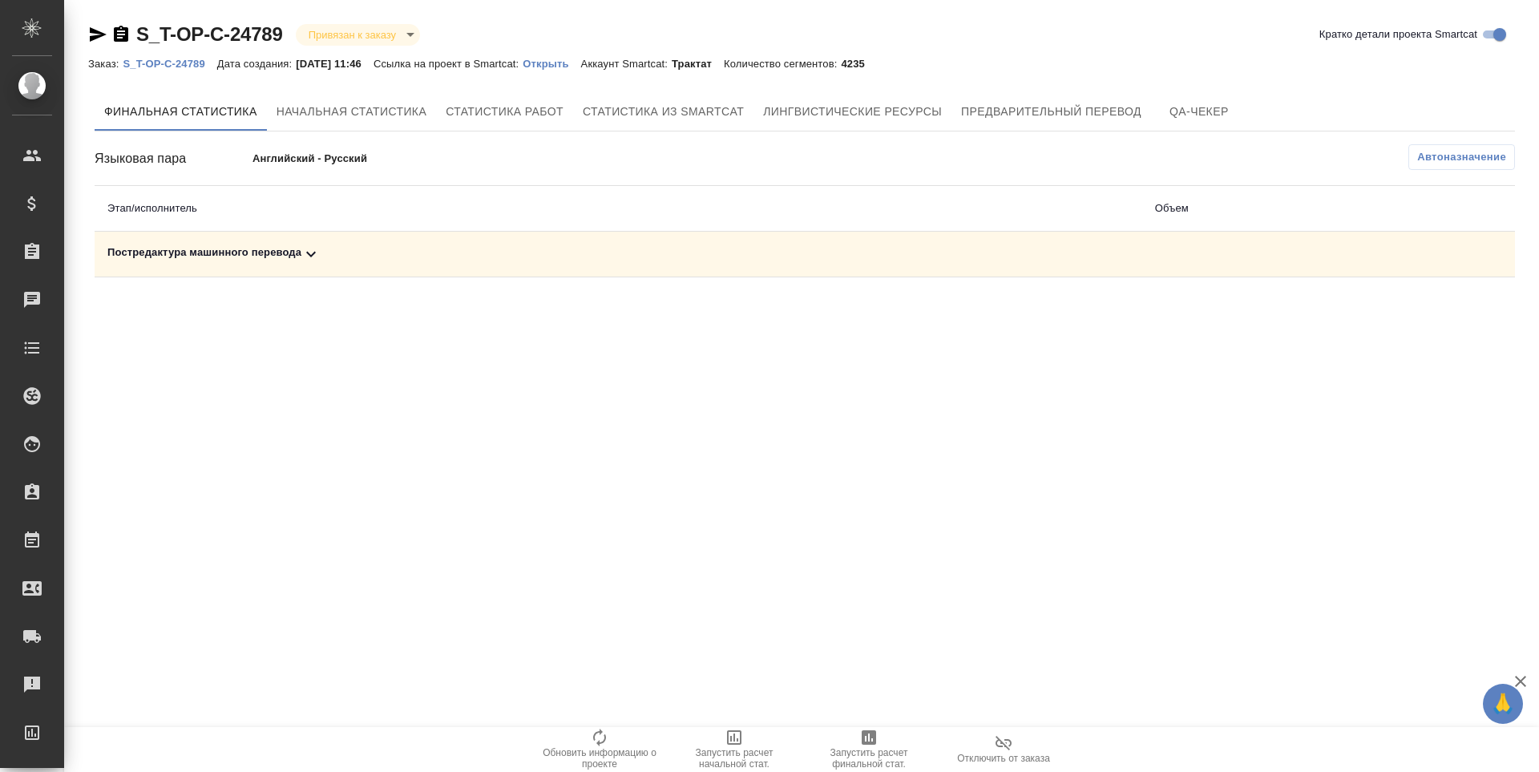
click at [859, 747] on span "Запустить расчет финальной стат." at bounding box center [868, 758] width 115 height 22
click at [304, 246] on icon at bounding box center [310, 254] width 19 height 19
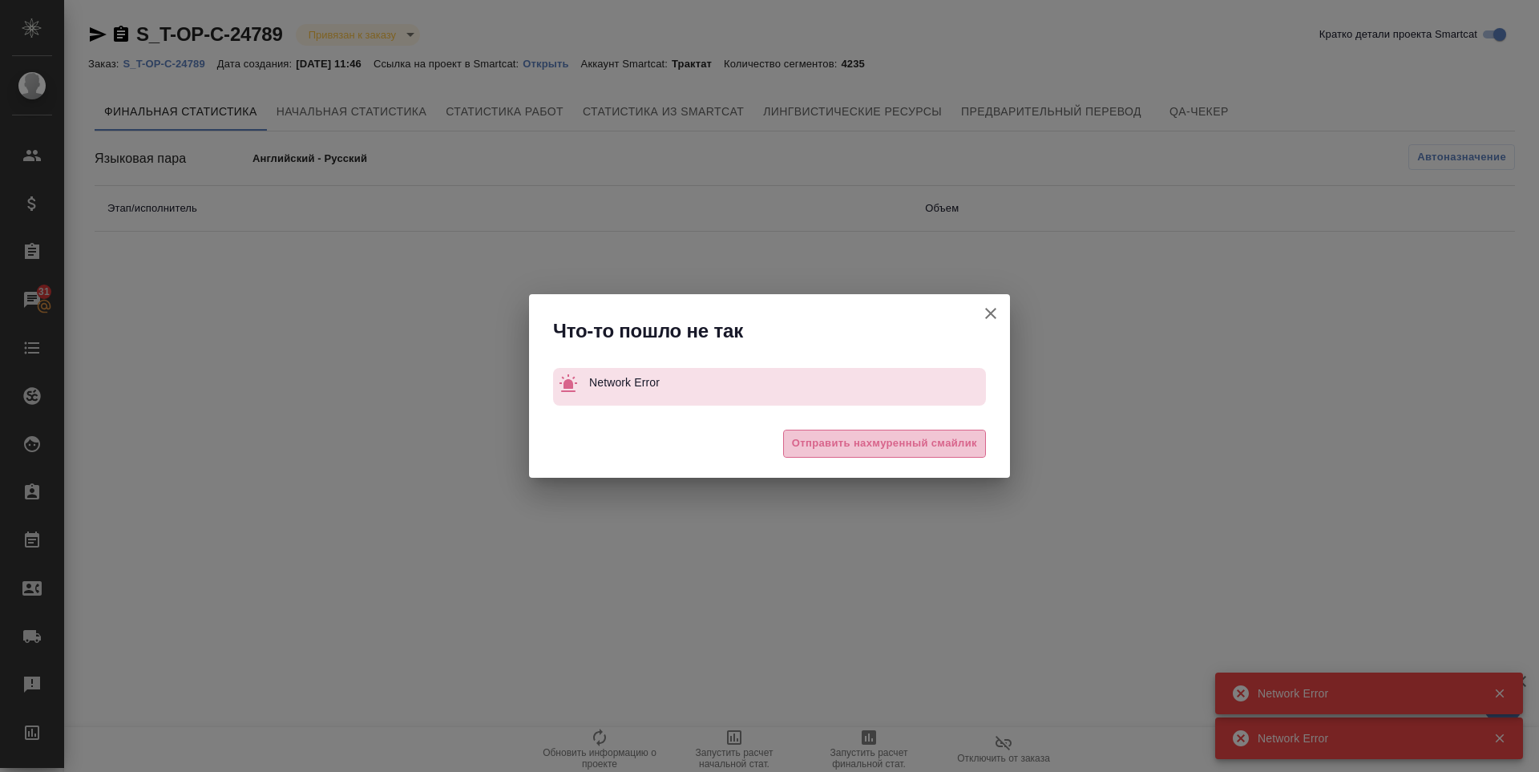
click at [835, 446] on span "Отправить нахмуренный смайлик" at bounding box center [884, 444] width 185 height 18
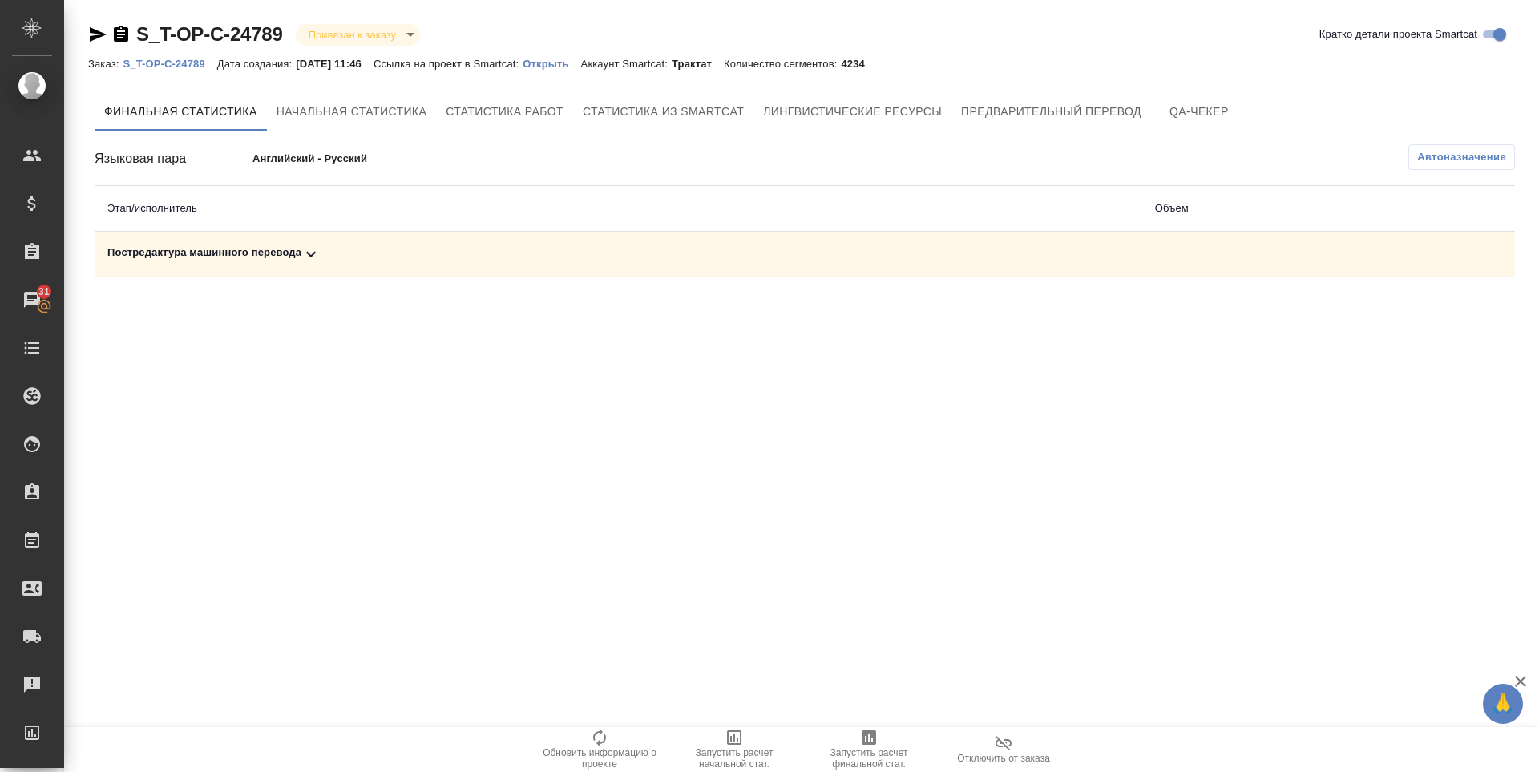
click at [209, 255] on div "Постредактура машинного перевода" at bounding box center [618, 254] width 1022 height 19
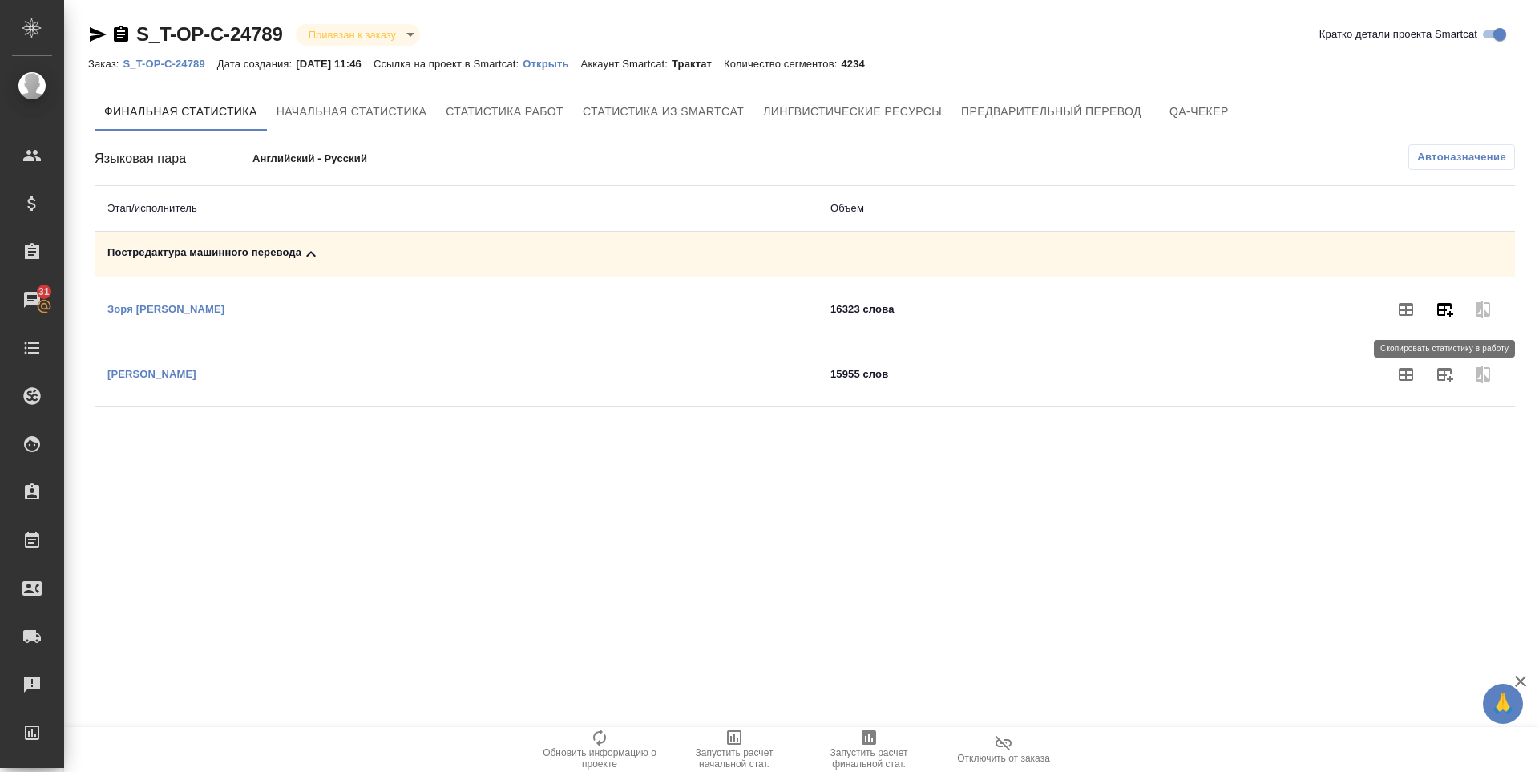
click at [1451, 303] on icon "button" at bounding box center [1444, 309] width 19 height 19
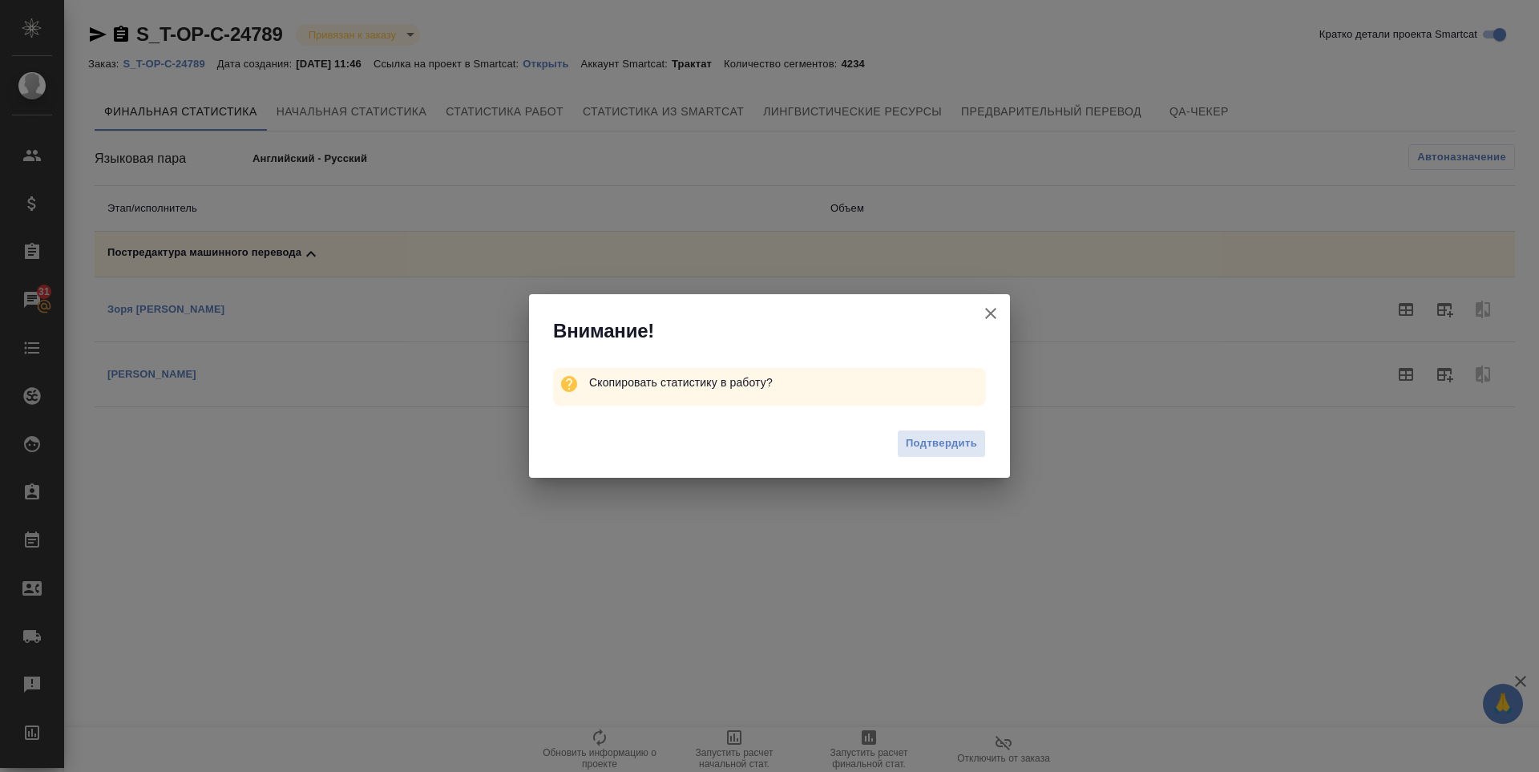
drag, startPoint x: 914, startPoint y: 459, endPoint x: 920, endPoint y: 439, distance: 20.8
click at [915, 458] on div "Подтвердить" at bounding box center [769, 446] width 481 height 64
click at [922, 434] on button "Подтвердить" at bounding box center [941, 444] width 89 height 28
